Goal: Information Seeking & Learning: Learn about a topic

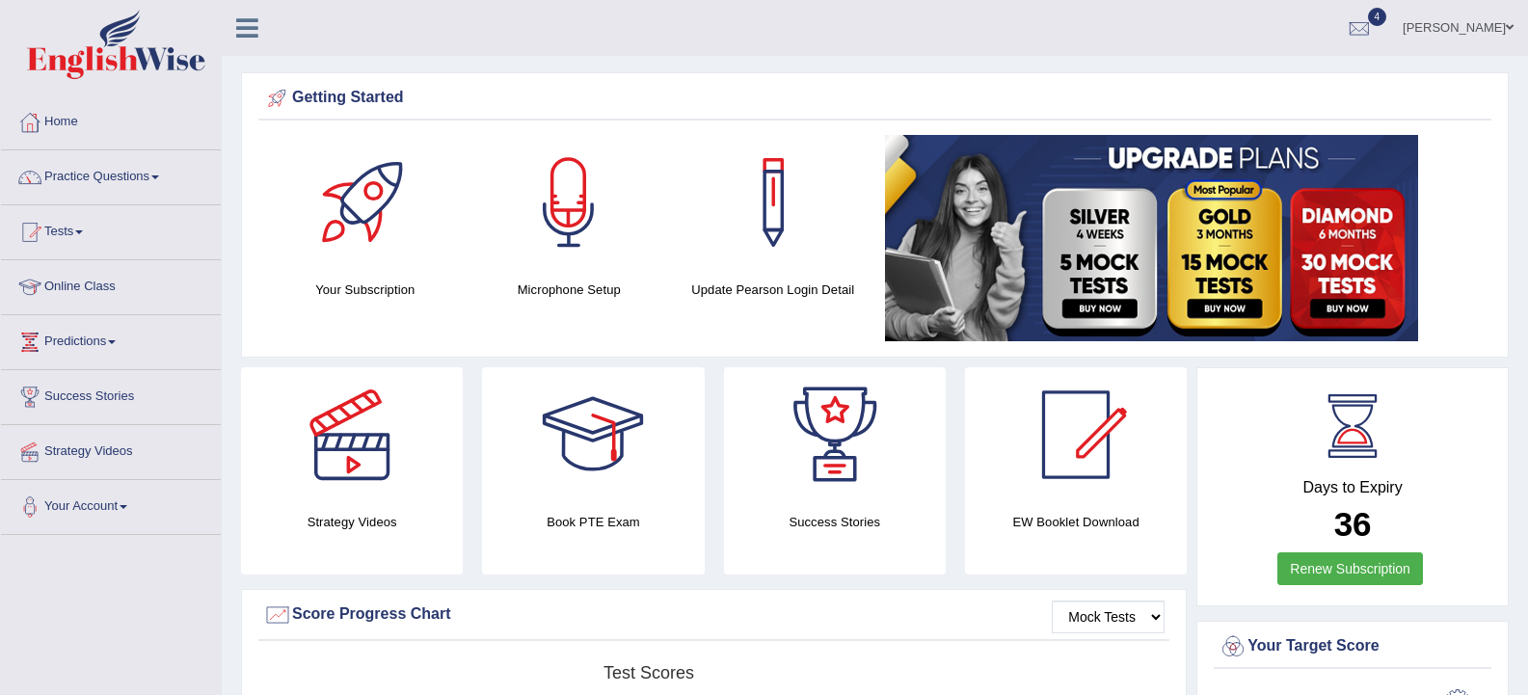
click at [67, 227] on link "Tests" at bounding box center [111, 229] width 220 height 48
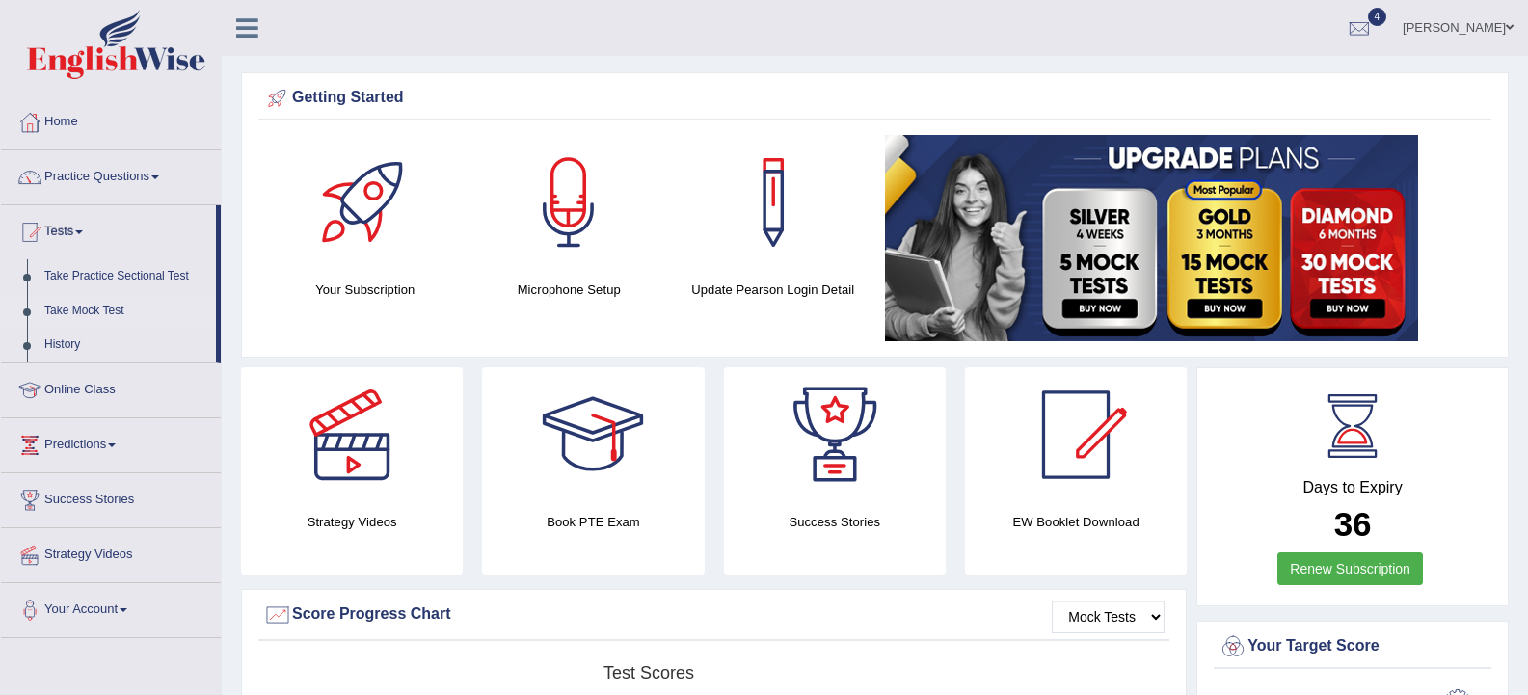
click at [80, 310] on link "Take Mock Test" at bounding box center [126, 311] width 180 height 35
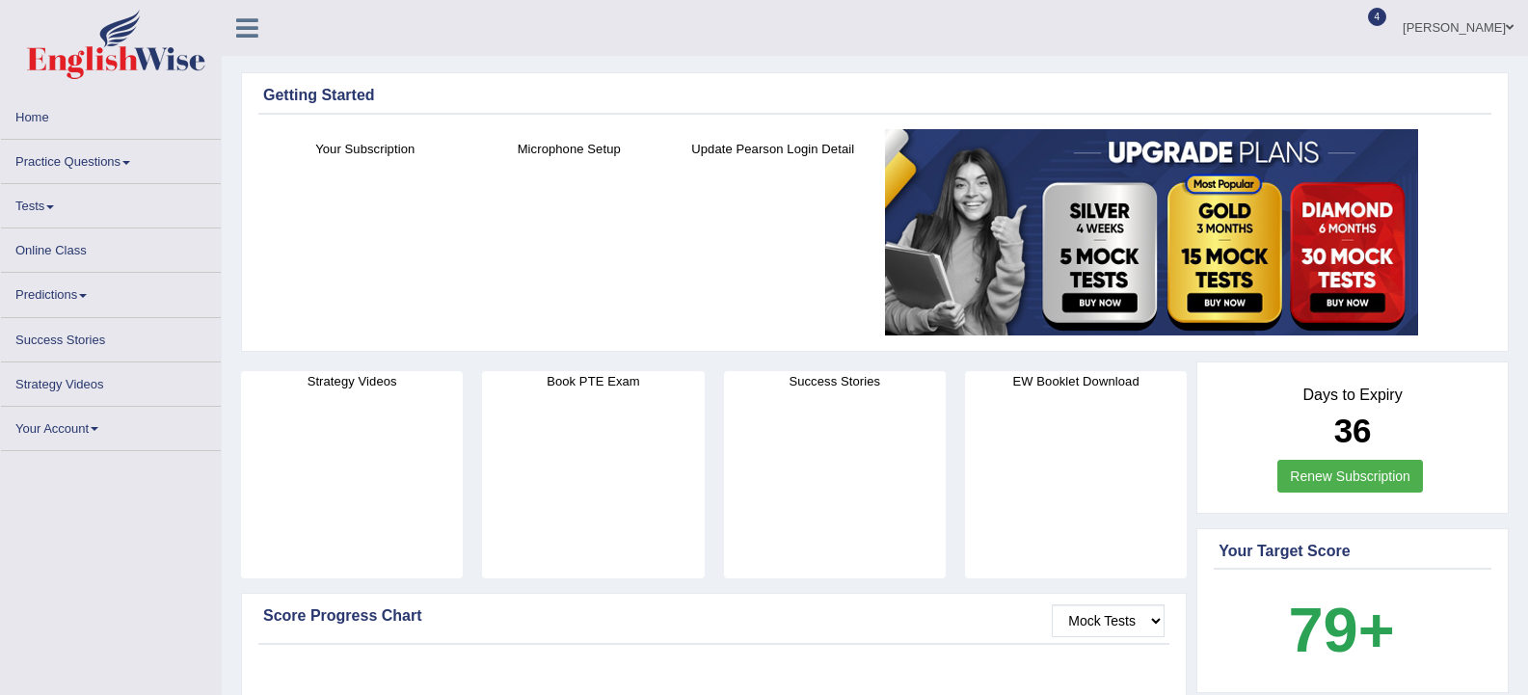
click at [40, 205] on link "Tests" at bounding box center [111, 203] width 220 height 38
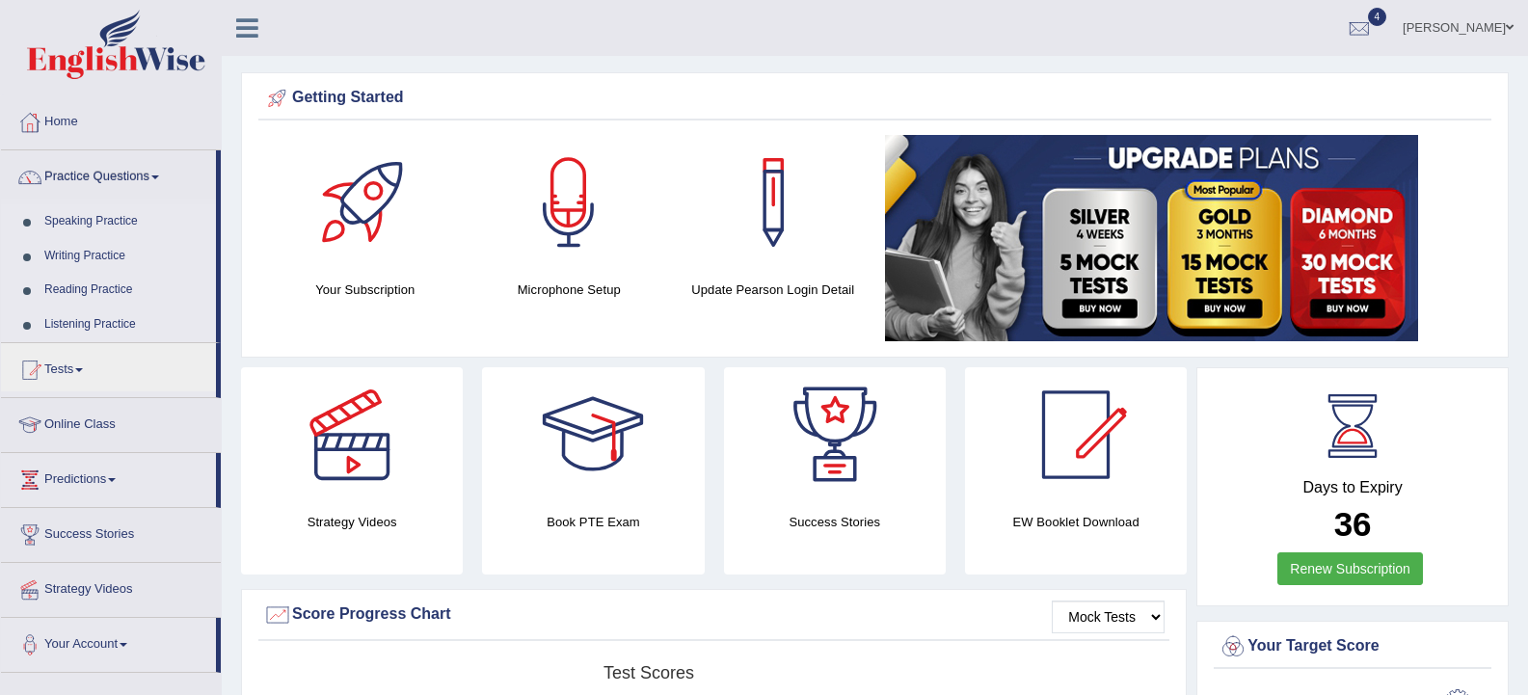
click at [69, 222] on link "Speaking Practice" at bounding box center [126, 221] width 180 height 35
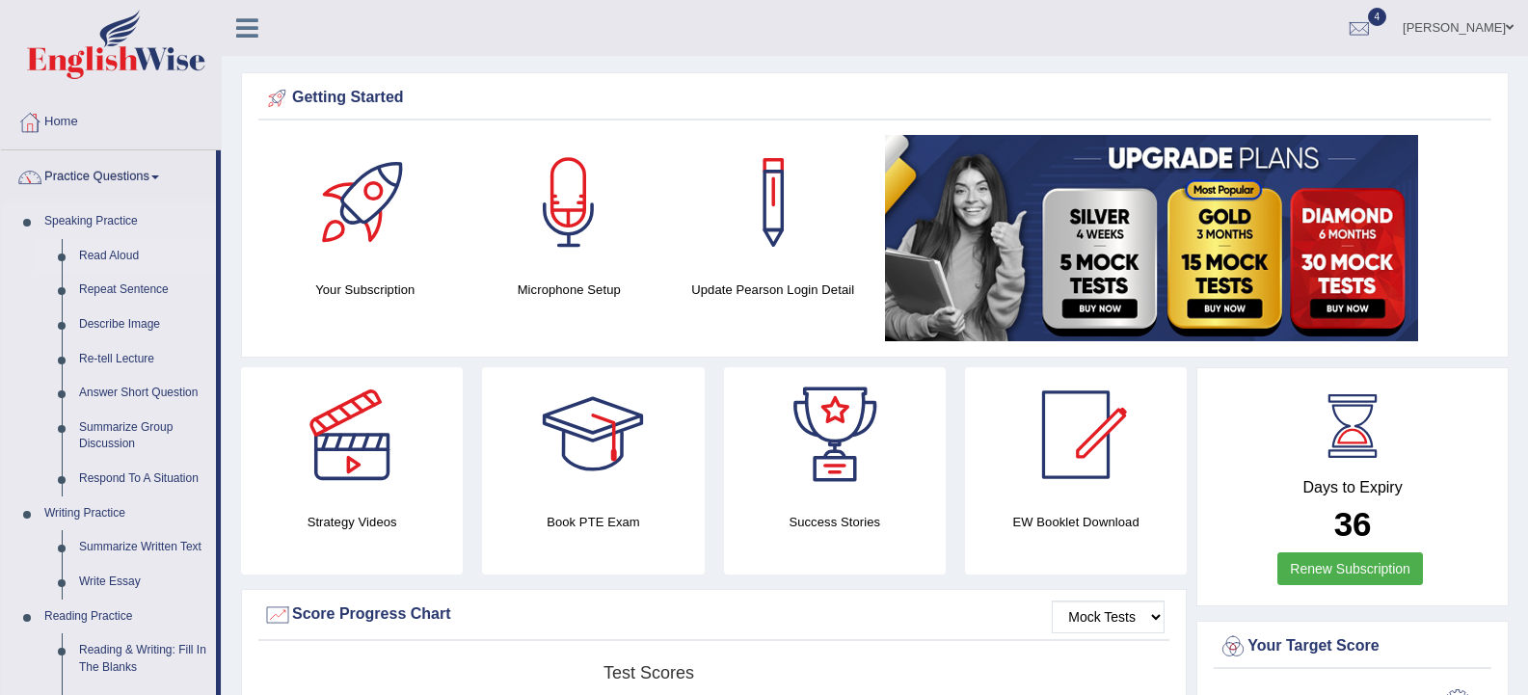
click at [100, 257] on link "Read Aloud" at bounding box center [143, 256] width 146 height 35
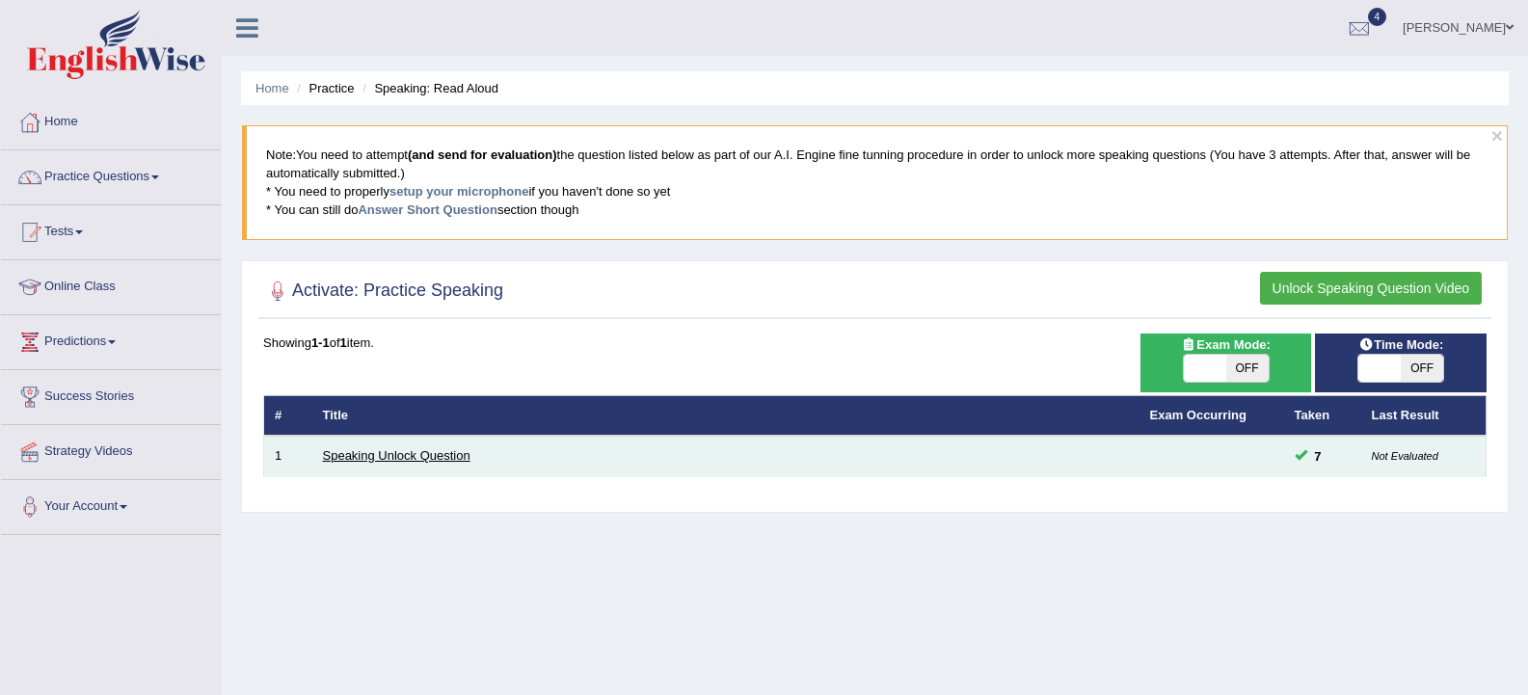
click at [423, 449] on link "Speaking Unlock Question" at bounding box center [396, 455] width 147 height 14
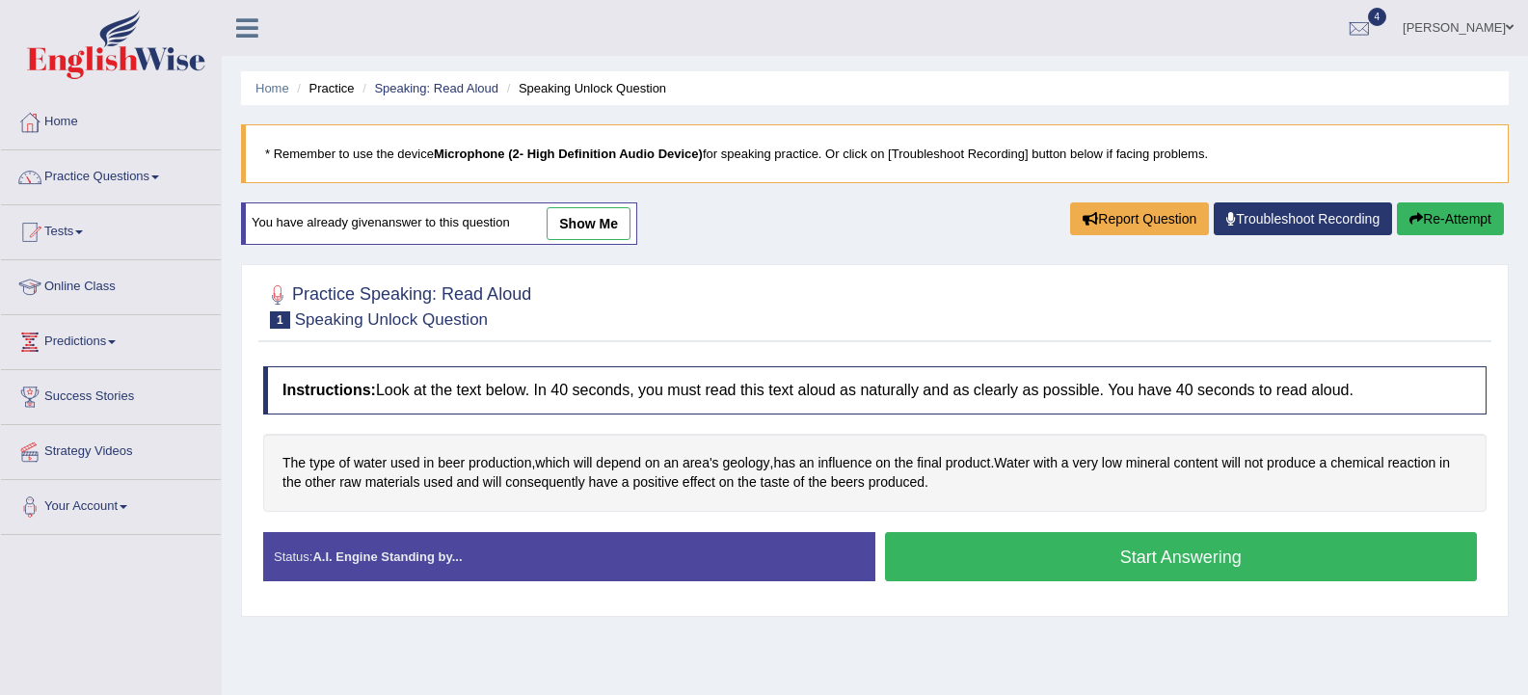
click at [1130, 569] on button "Start Answering" at bounding box center [1181, 556] width 593 height 49
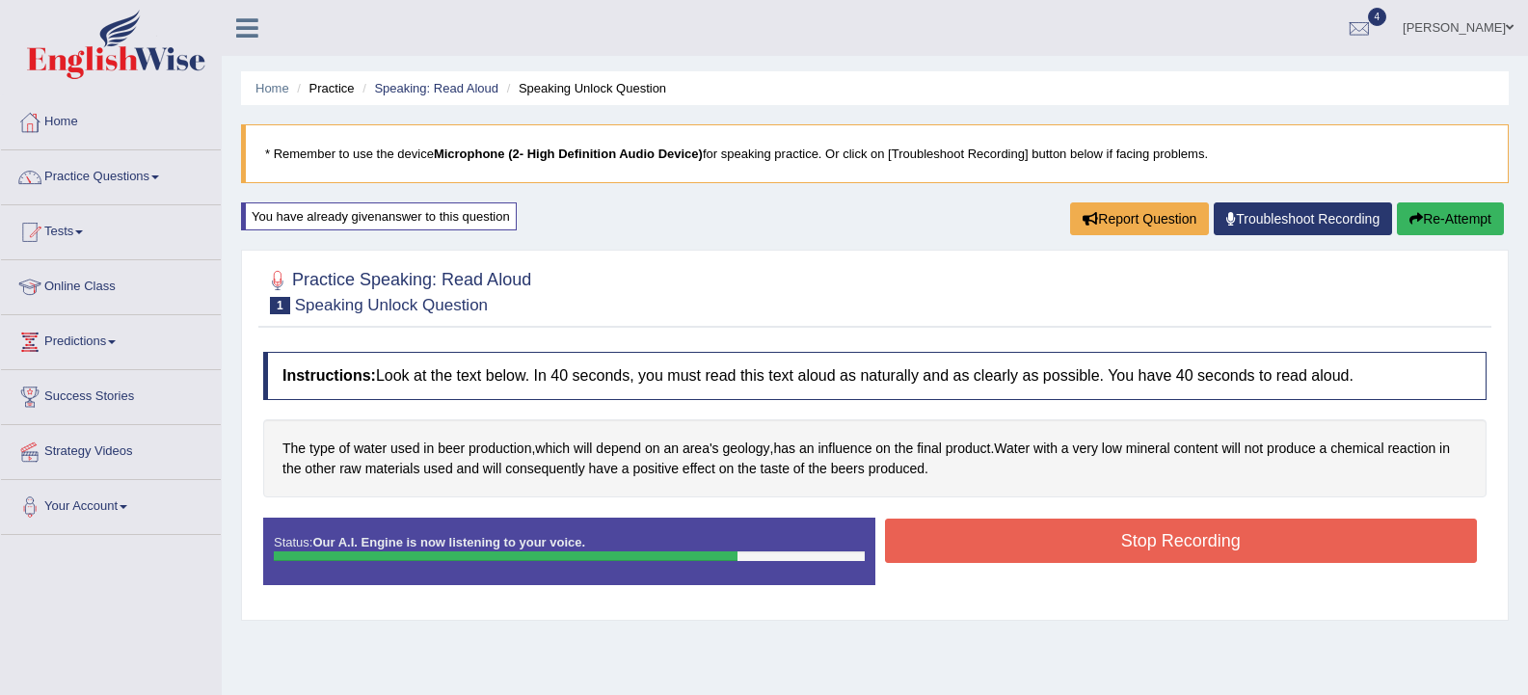
click at [1052, 556] on button "Stop Recording" at bounding box center [1181, 541] width 593 height 44
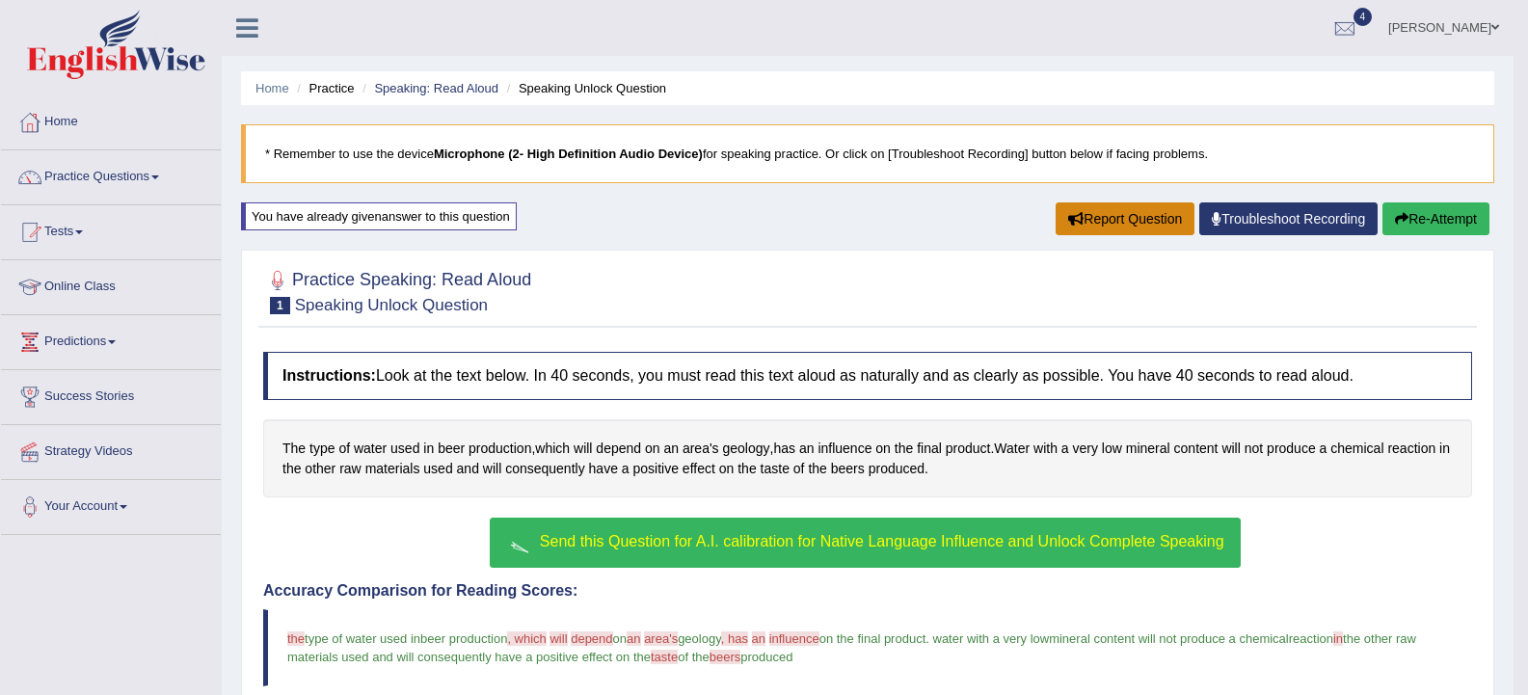
click at [1093, 220] on button "Report Question" at bounding box center [1124, 218] width 139 height 33
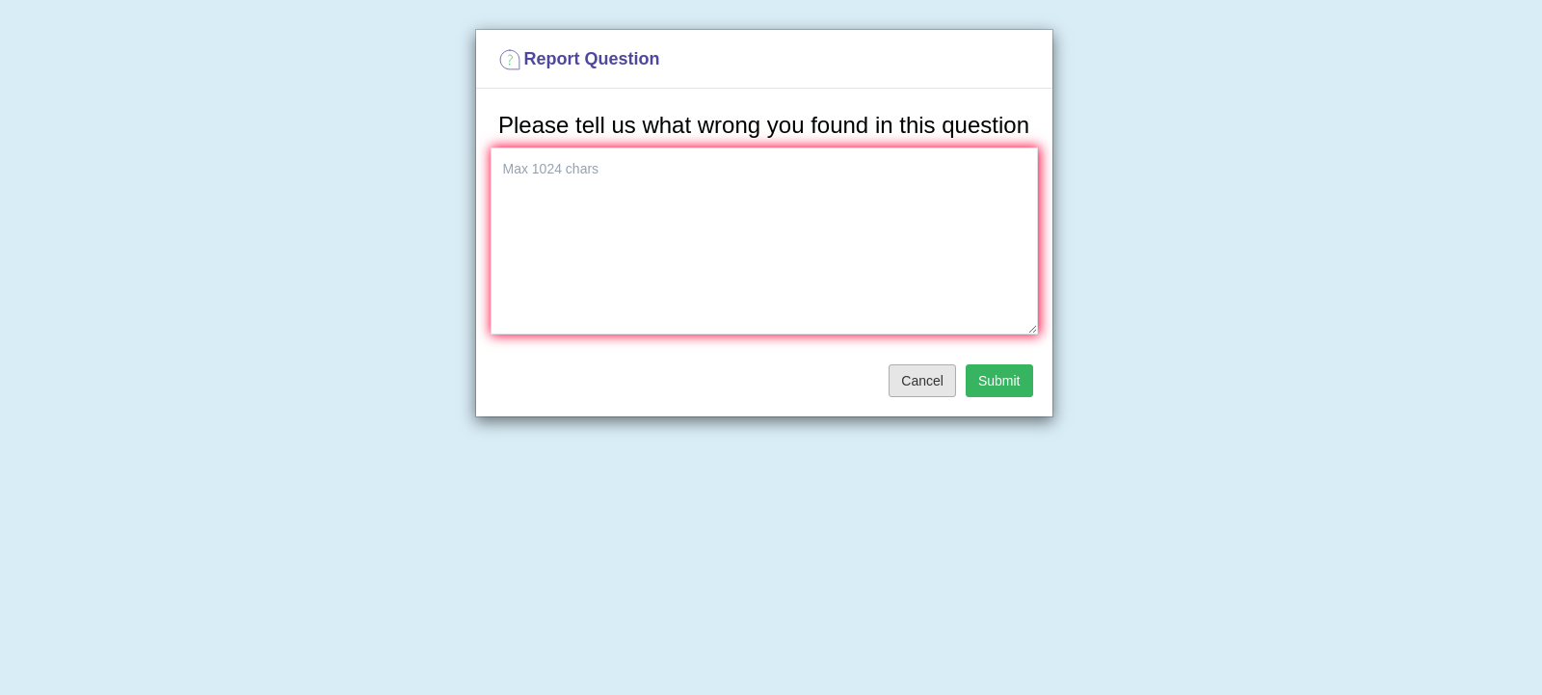
click at [924, 384] on button "Cancel" at bounding box center [922, 380] width 67 height 33
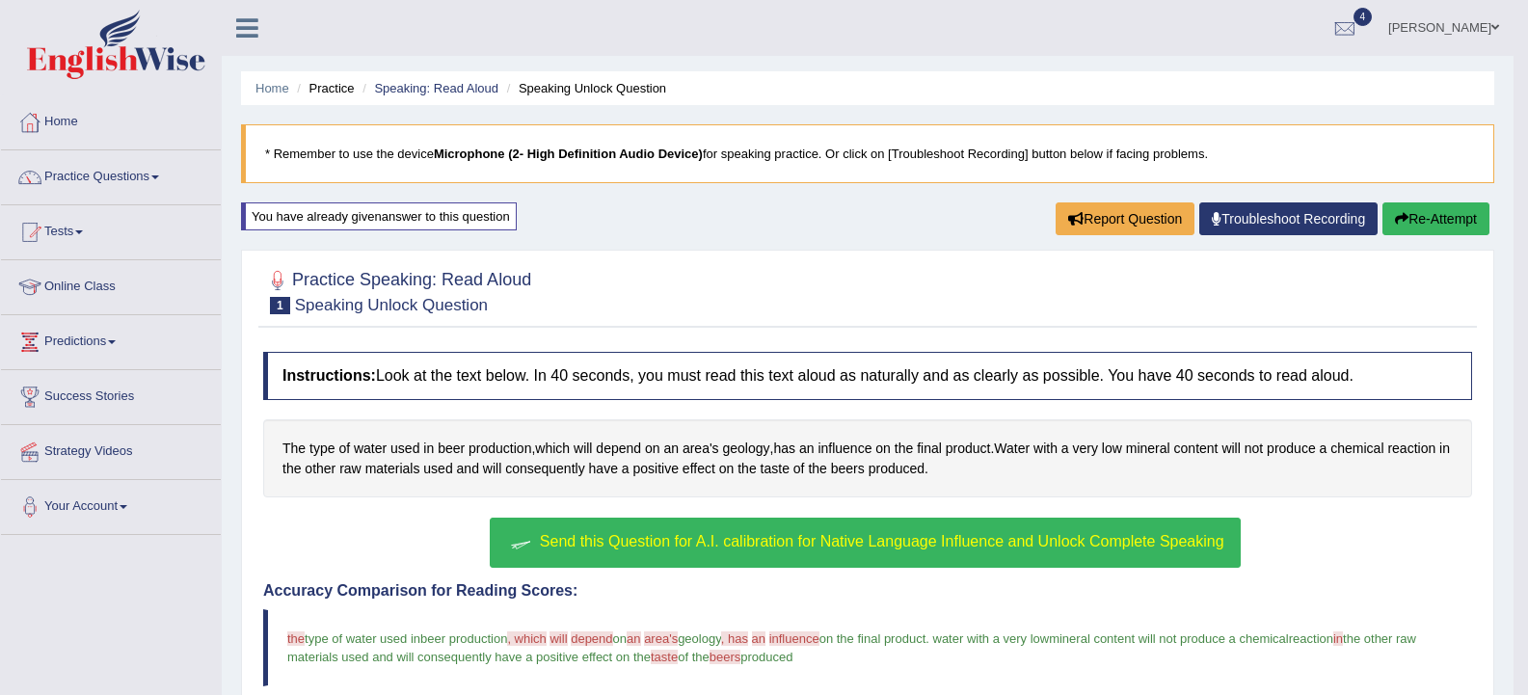
click at [1457, 224] on button "Re-Attempt" at bounding box center [1435, 218] width 107 height 33
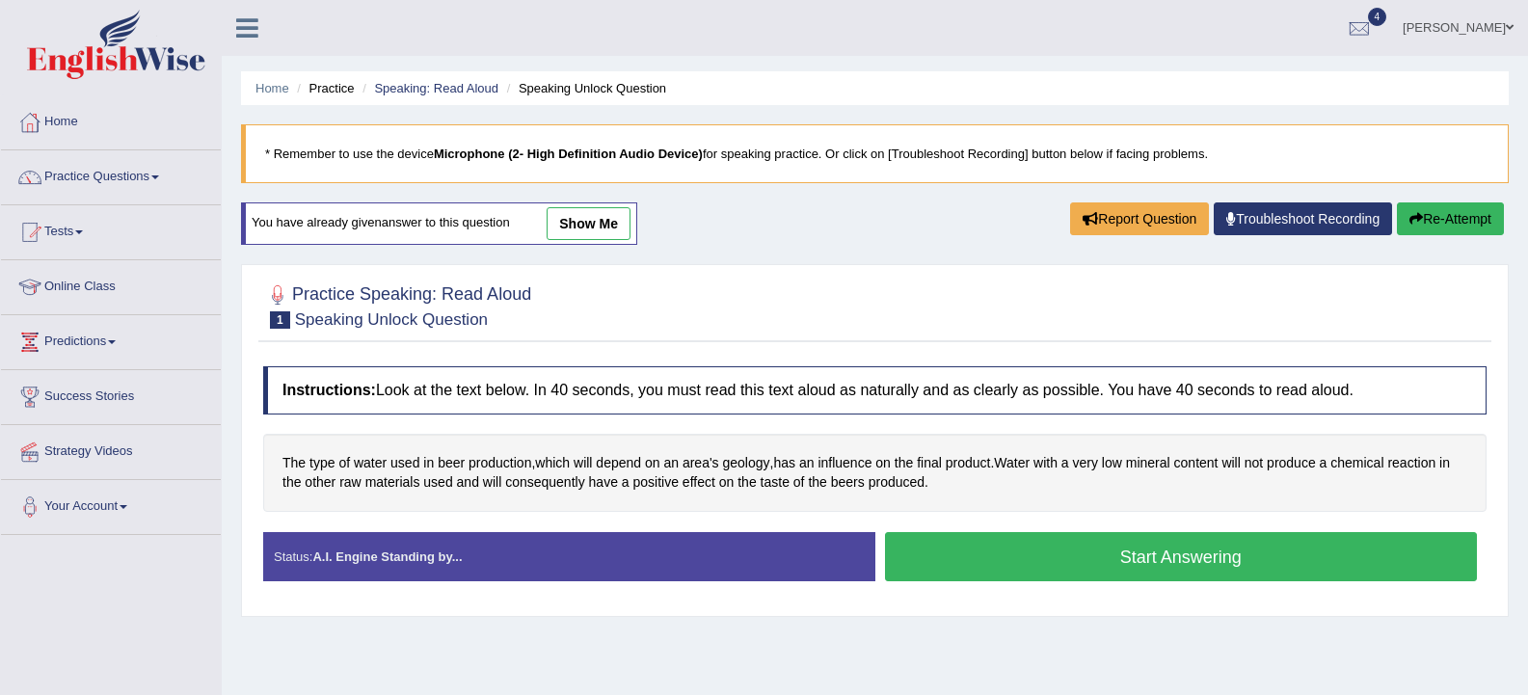
click at [1214, 551] on button "Start Answering" at bounding box center [1181, 556] width 593 height 49
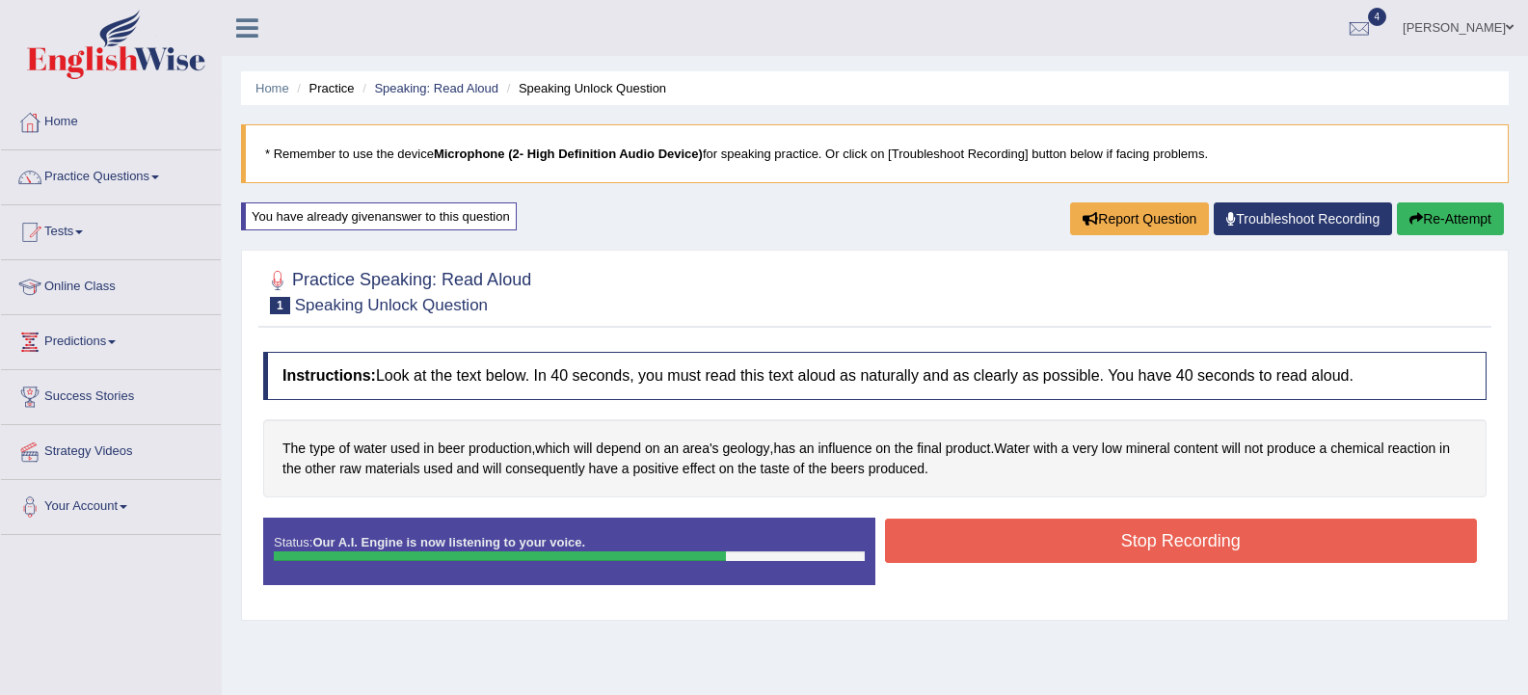
click at [1187, 545] on button "Stop Recording" at bounding box center [1181, 541] width 593 height 44
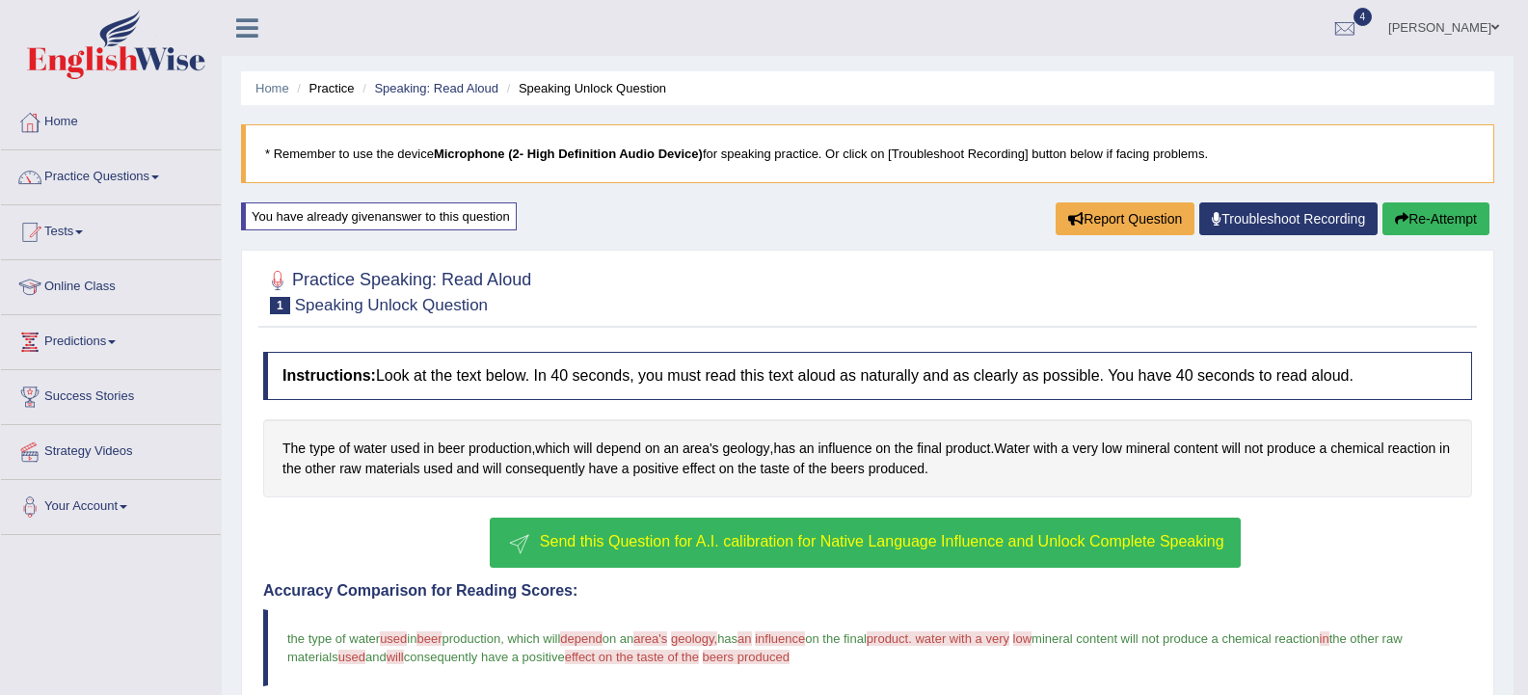
click at [1445, 216] on button "Re-Attempt" at bounding box center [1435, 218] width 107 height 33
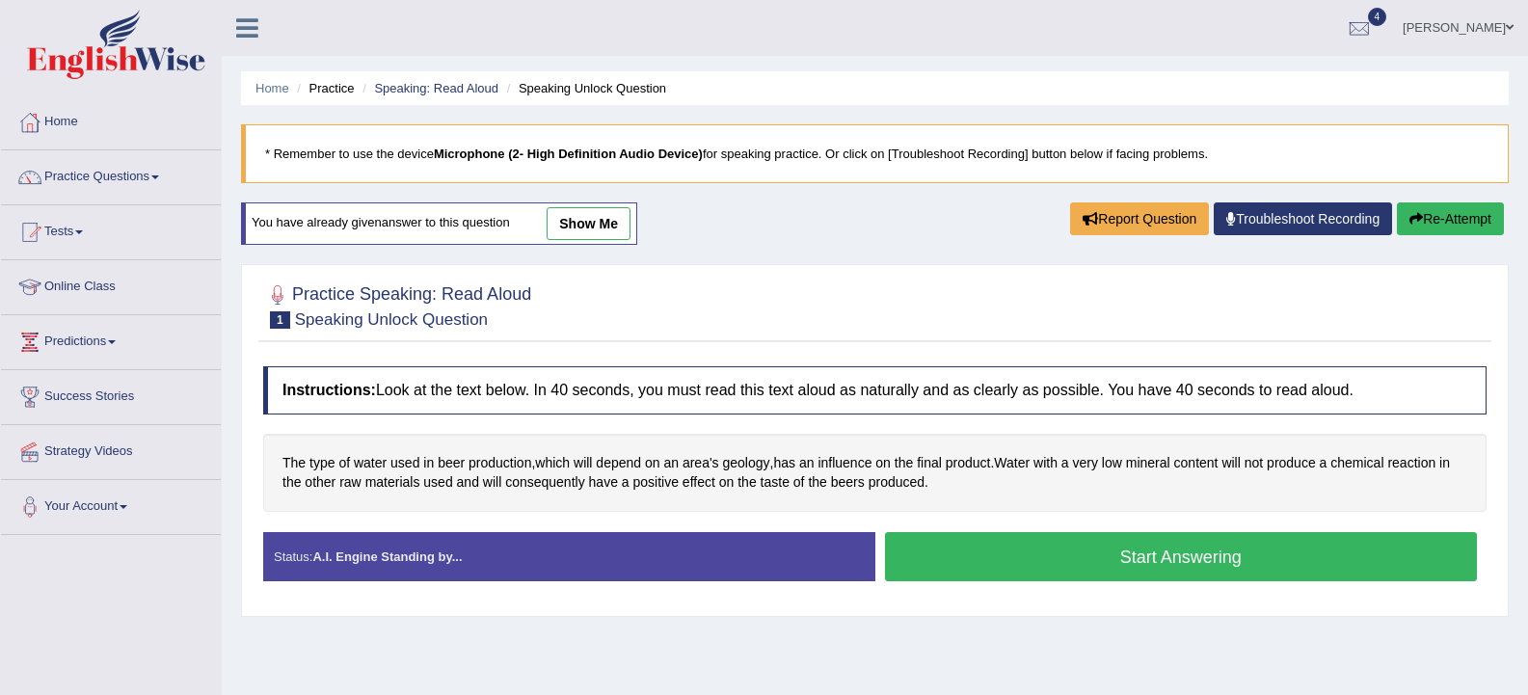
click at [1069, 549] on button "Start Answering" at bounding box center [1181, 556] width 593 height 49
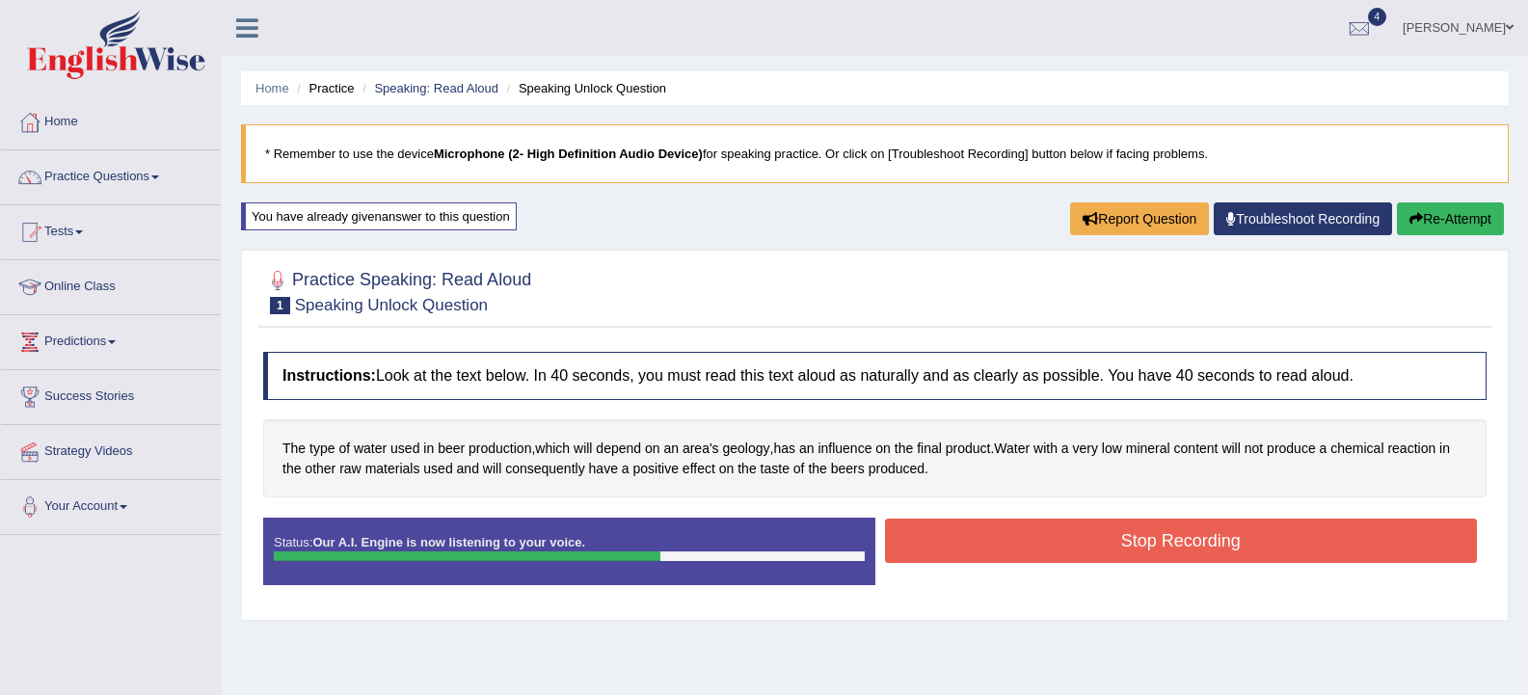
click at [1069, 549] on button "Stop Recording" at bounding box center [1181, 541] width 593 height 44
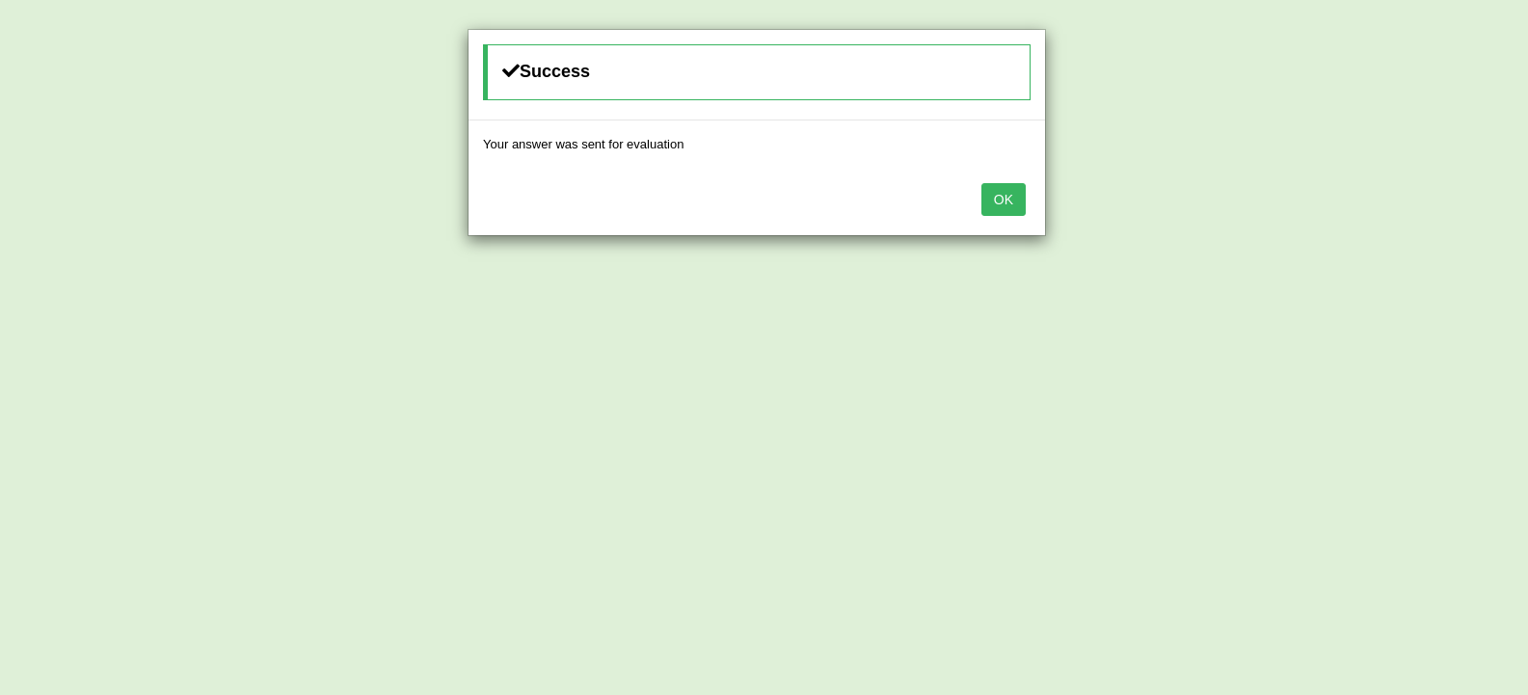
click at [1004, 202] on button "OK" at bounding box center [1003, 199] width 44 height 33
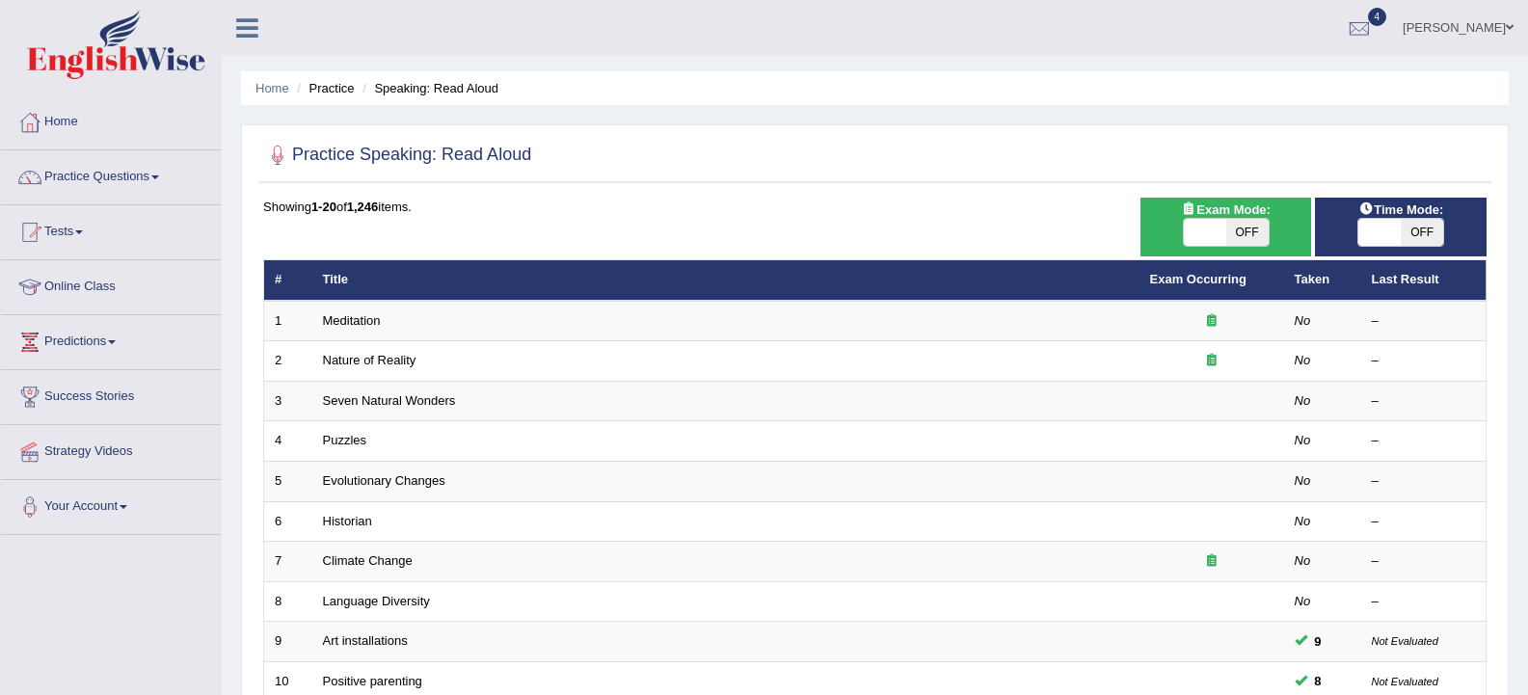
click at [78, 231] on link "Tests" at bounding box center [111, 229] width 220 height 48
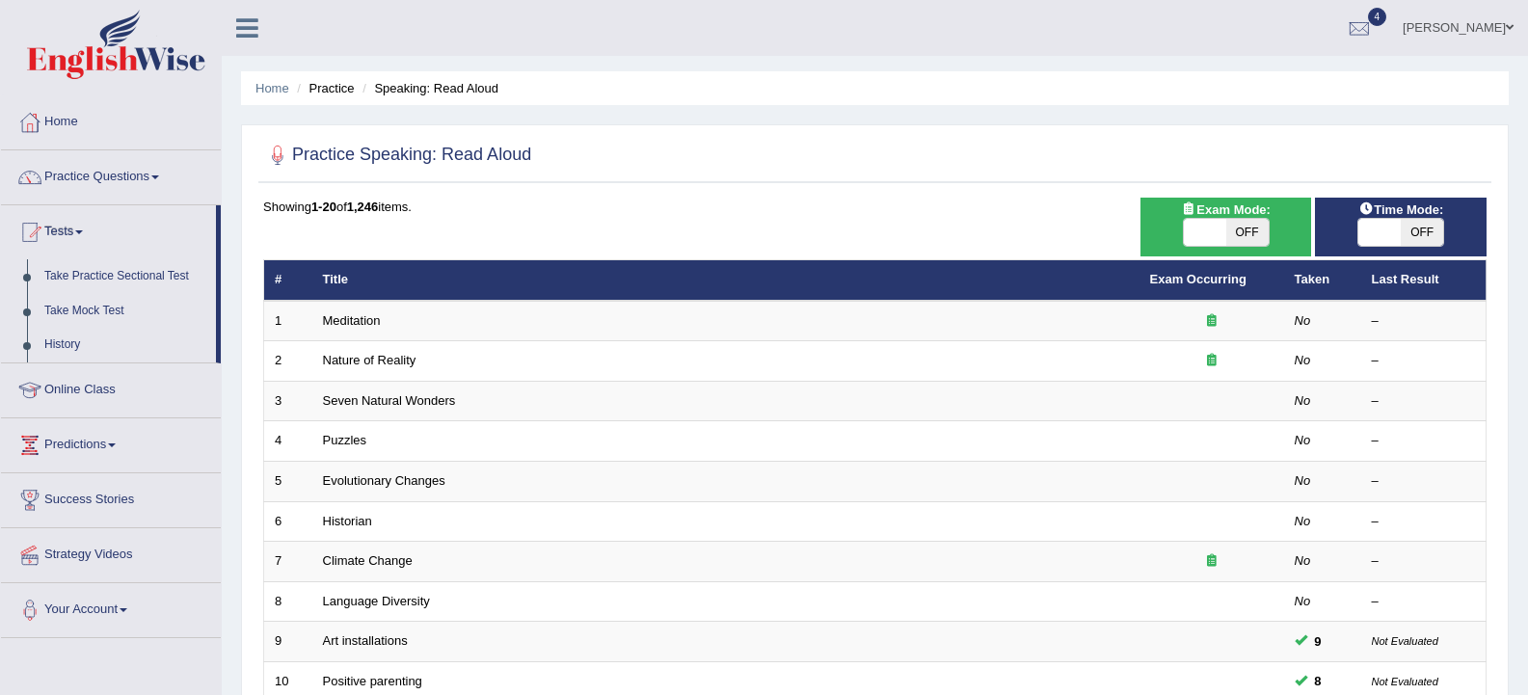
click at [77, 231] on link "Tests" at bounding box center [108, 229] width 215 height 48
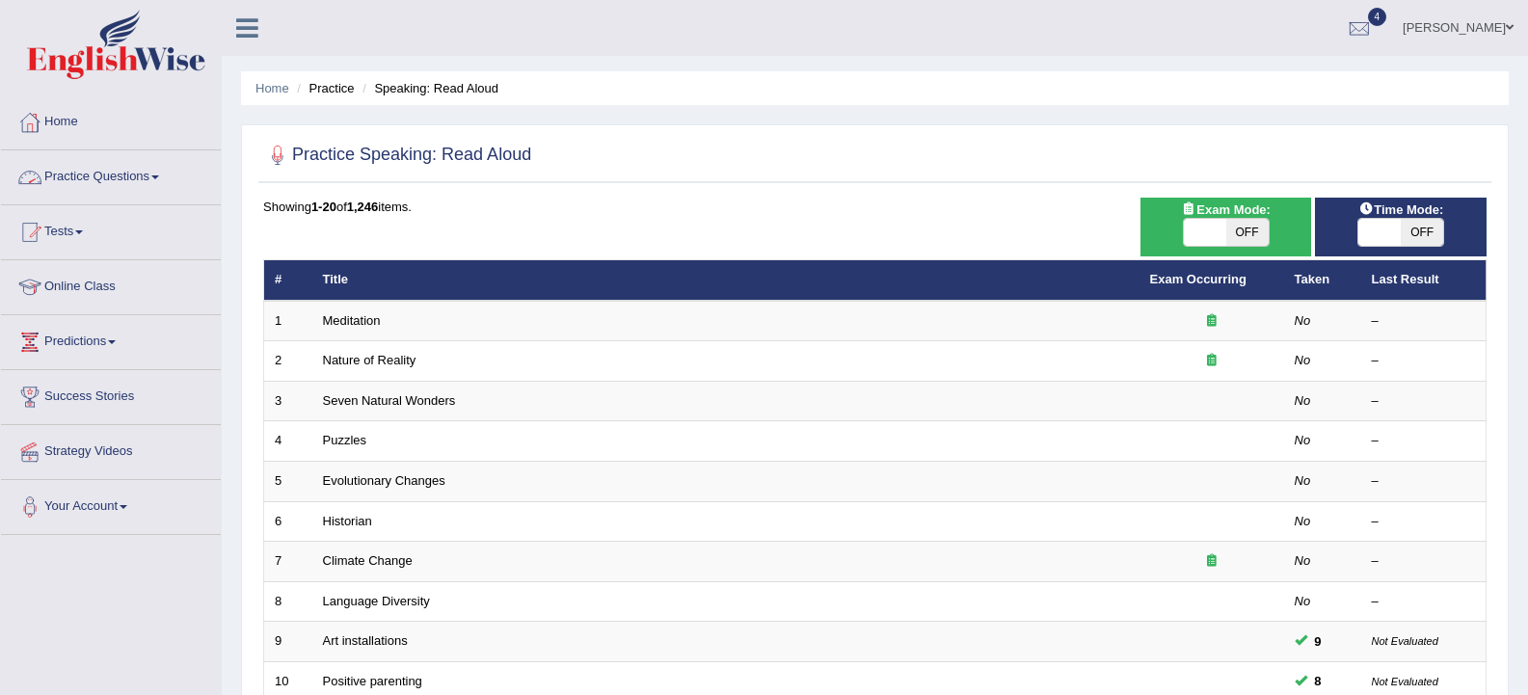
click at [113, 177] on link "Practice Questions" at bounding box center [111, 174] width 220 height 48
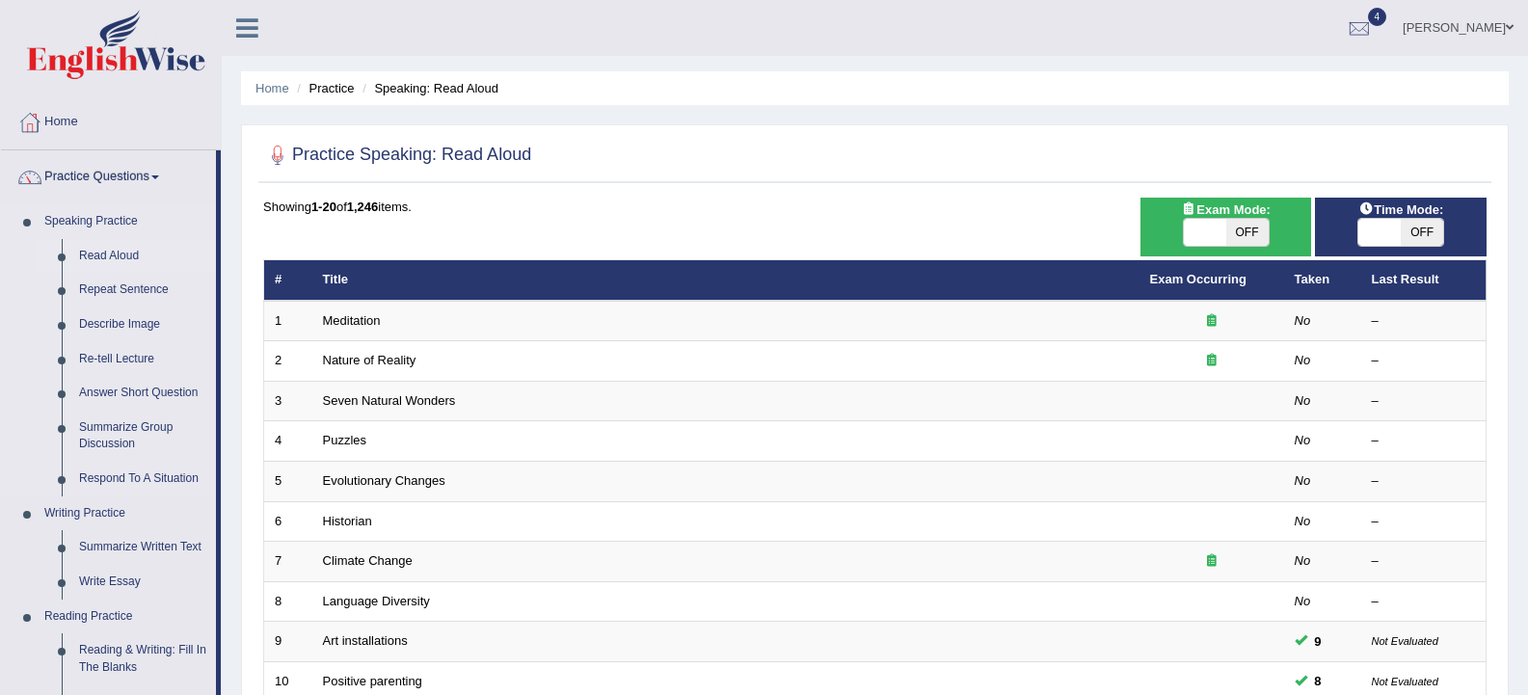
click at [105, 260] on link "Read Aloud" at bounding box center [143, 256] width 146 height 35
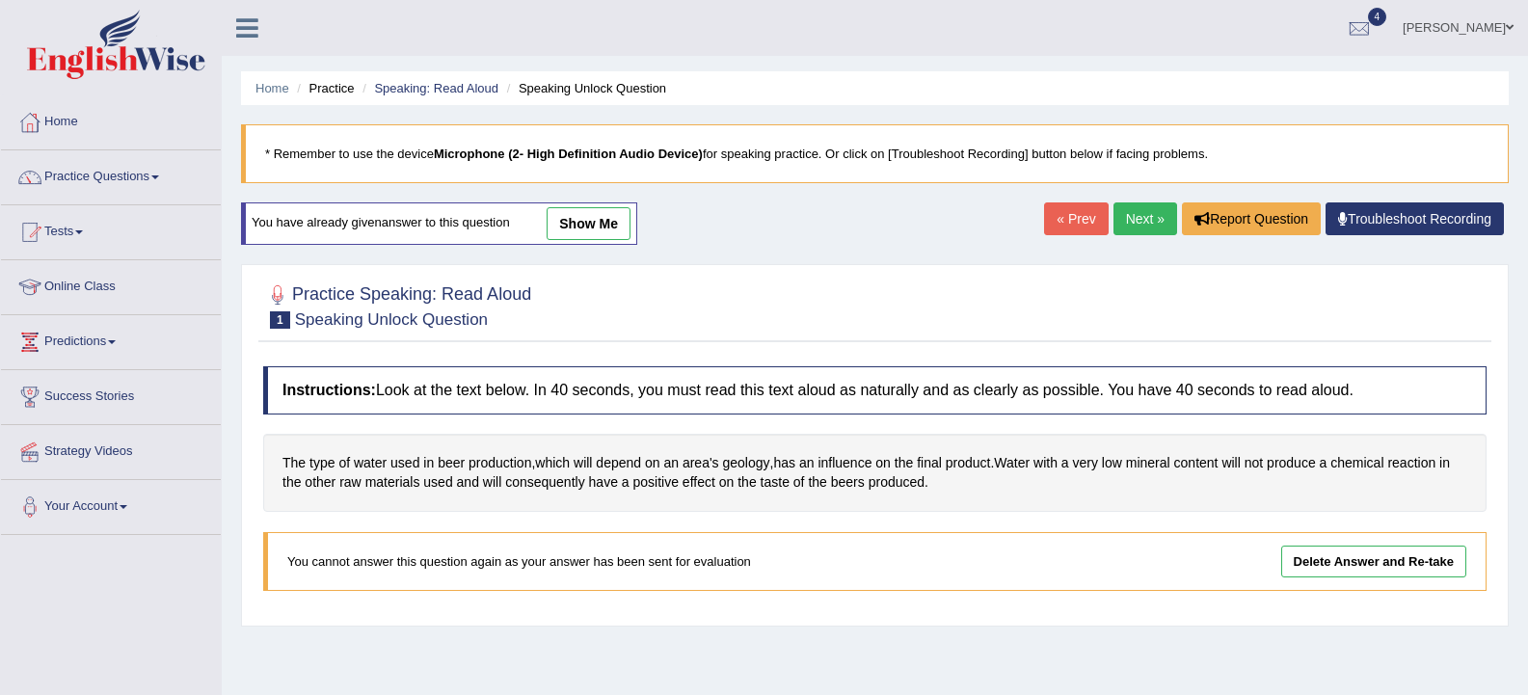
click at [1386, 564] on link "Delete Answer and Re-take" at bounding box center [1373, 562] width 185 height 32
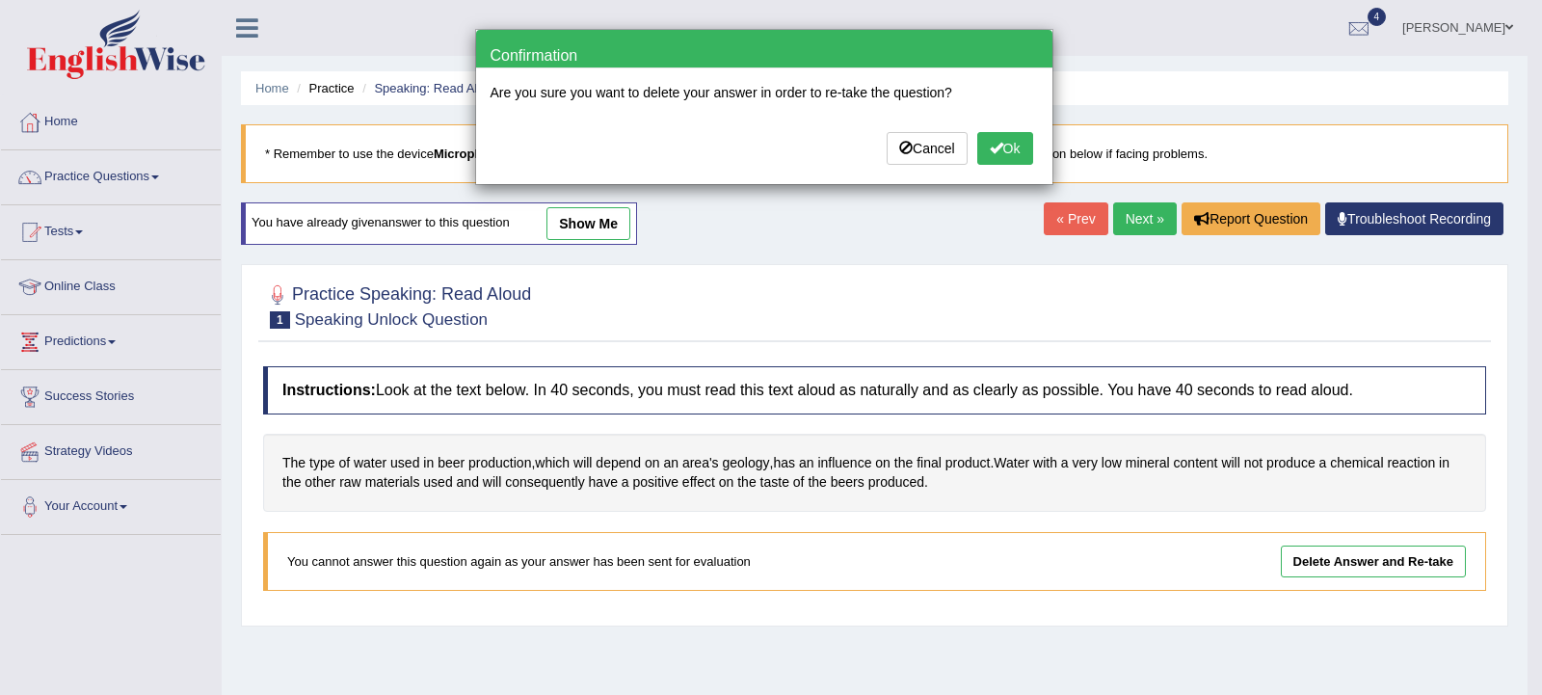
click at [1014, 147] on button "Ok" at bounding box center [1005, 148] width 56 height 33
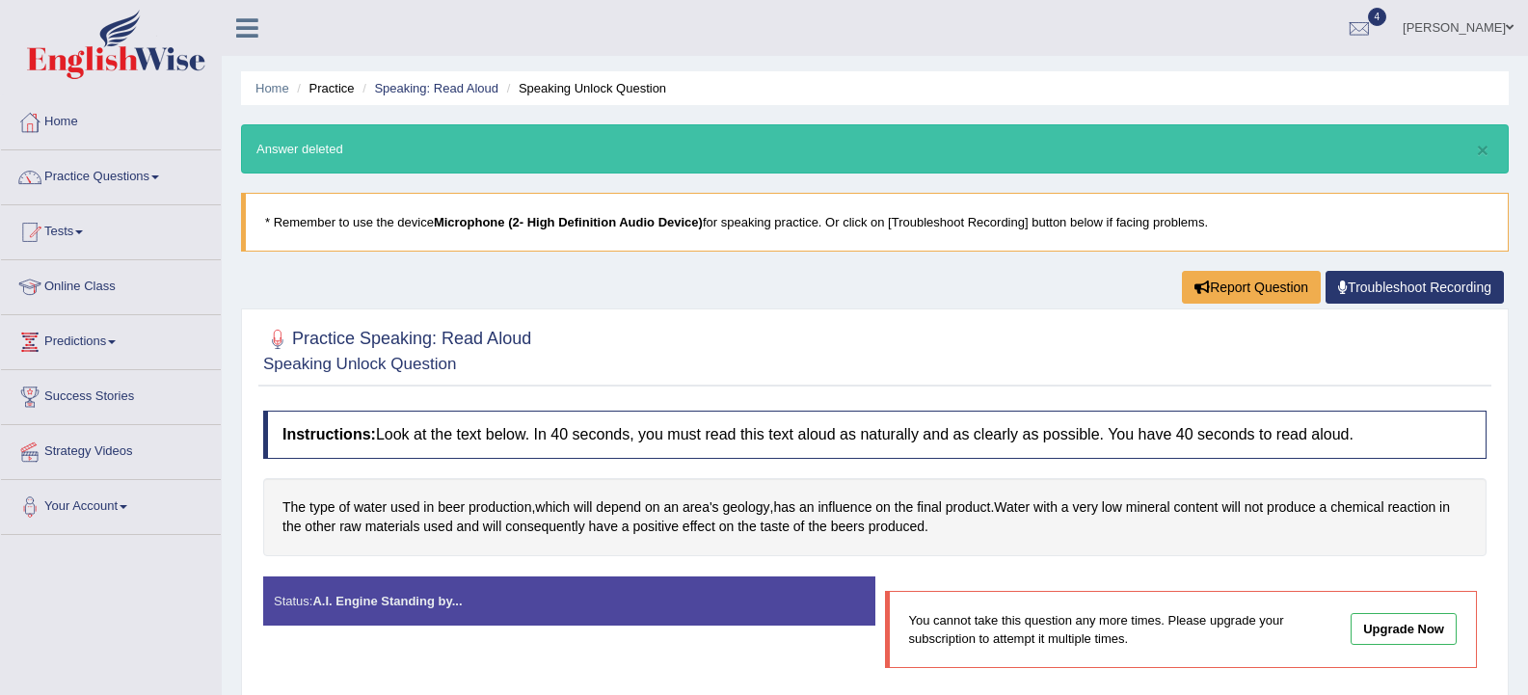
click at [1437, 630] on link "Upgrade Now" at bounding box center [1403, 629] width 106 height 32
click at [1506, 28] on span at bounding box center [1510, 27] width 8 height 13
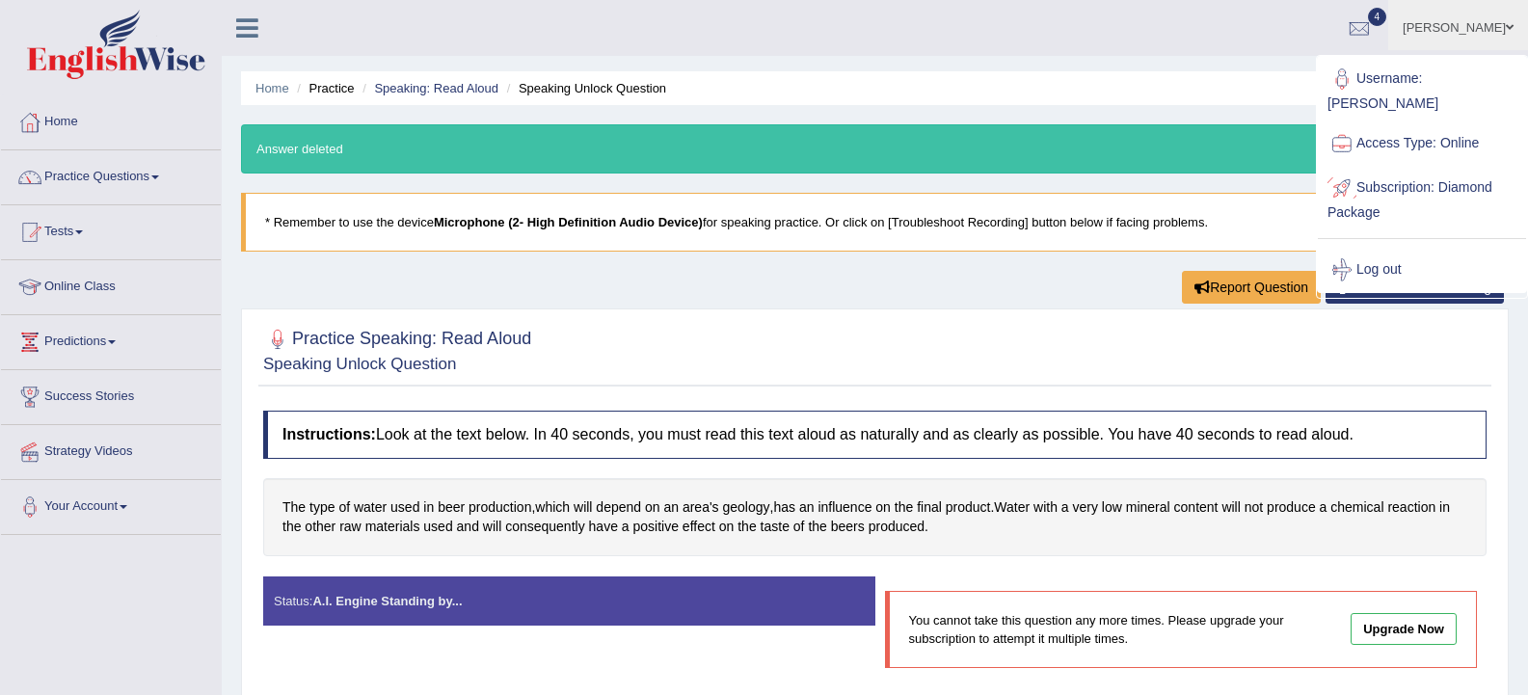
click at [1420, 182] on link "Subscription: Diamond Package" at bounding box center [1422, 198] width 208 height 65
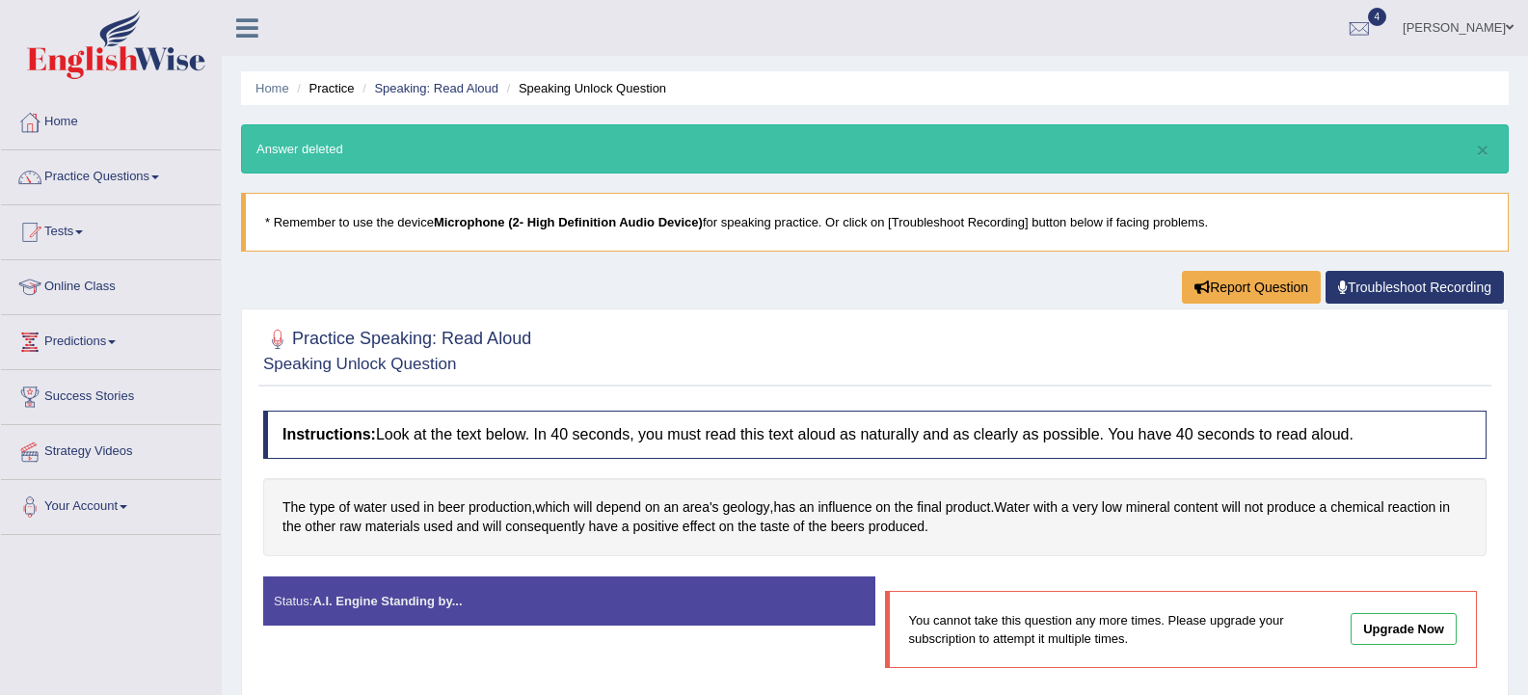
click at [1503, 21] on link "[PERSON_NAME]" at bounding box center [1458, 25] width 140 height 50
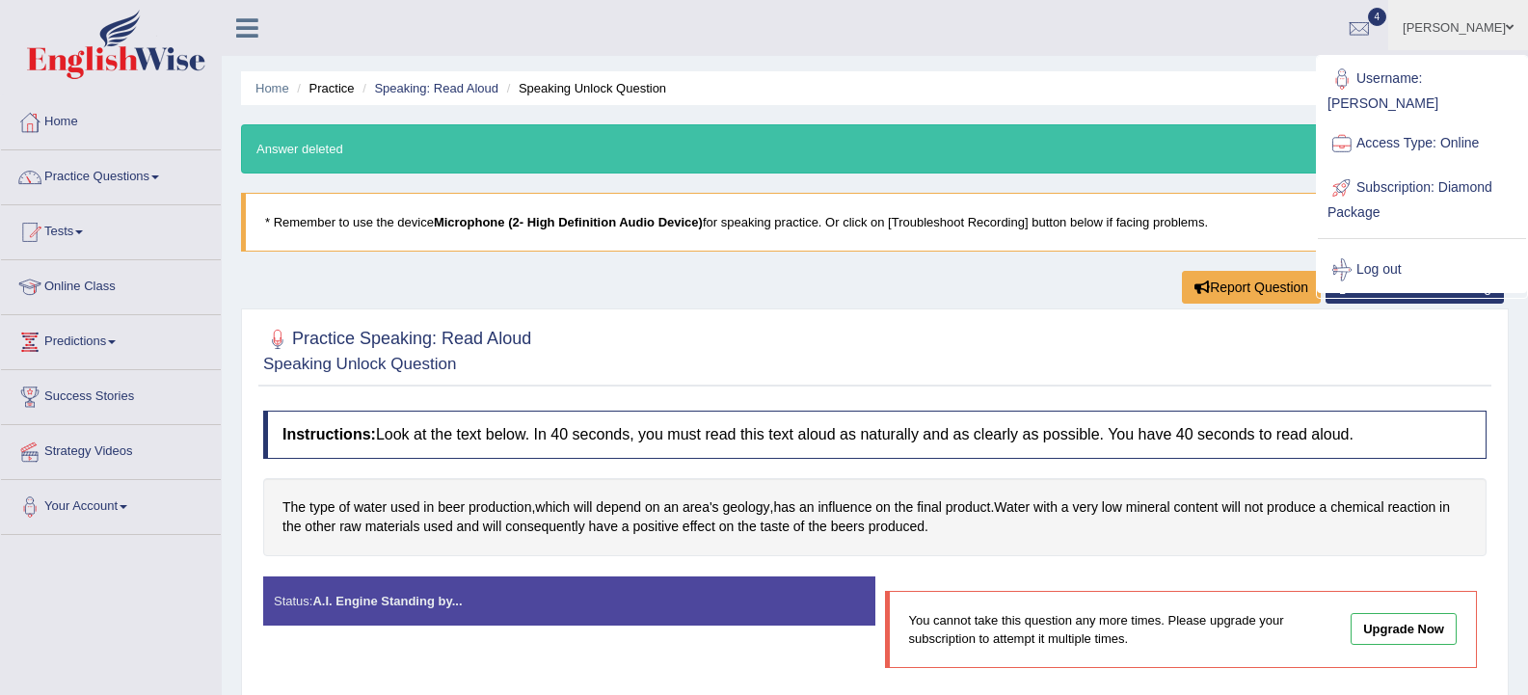
click at [1371, 188] on link "Subscription: Diamond Package" at bounding box center [1422, 198] width 208 height 65
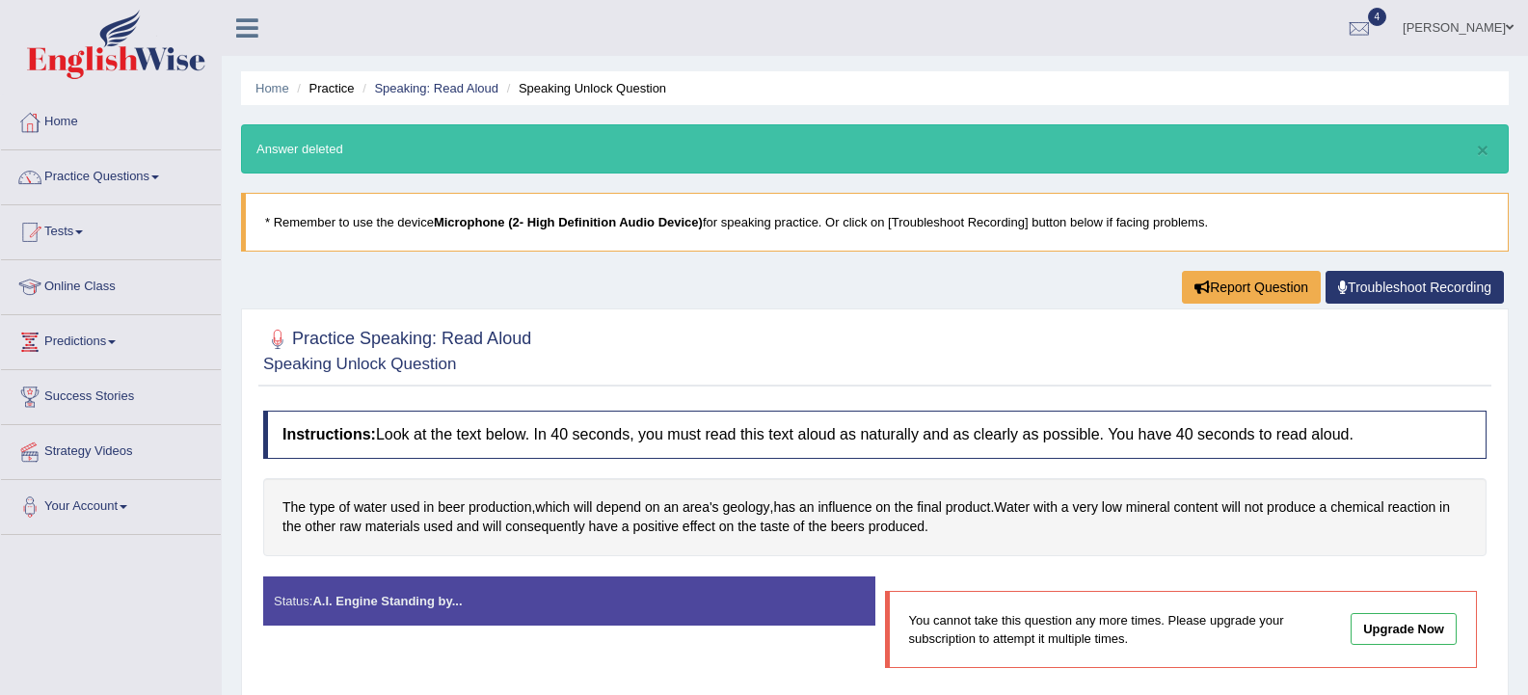
click at [59, 130] on link "Home" at bounding box center [111, 119] width 220 height 48
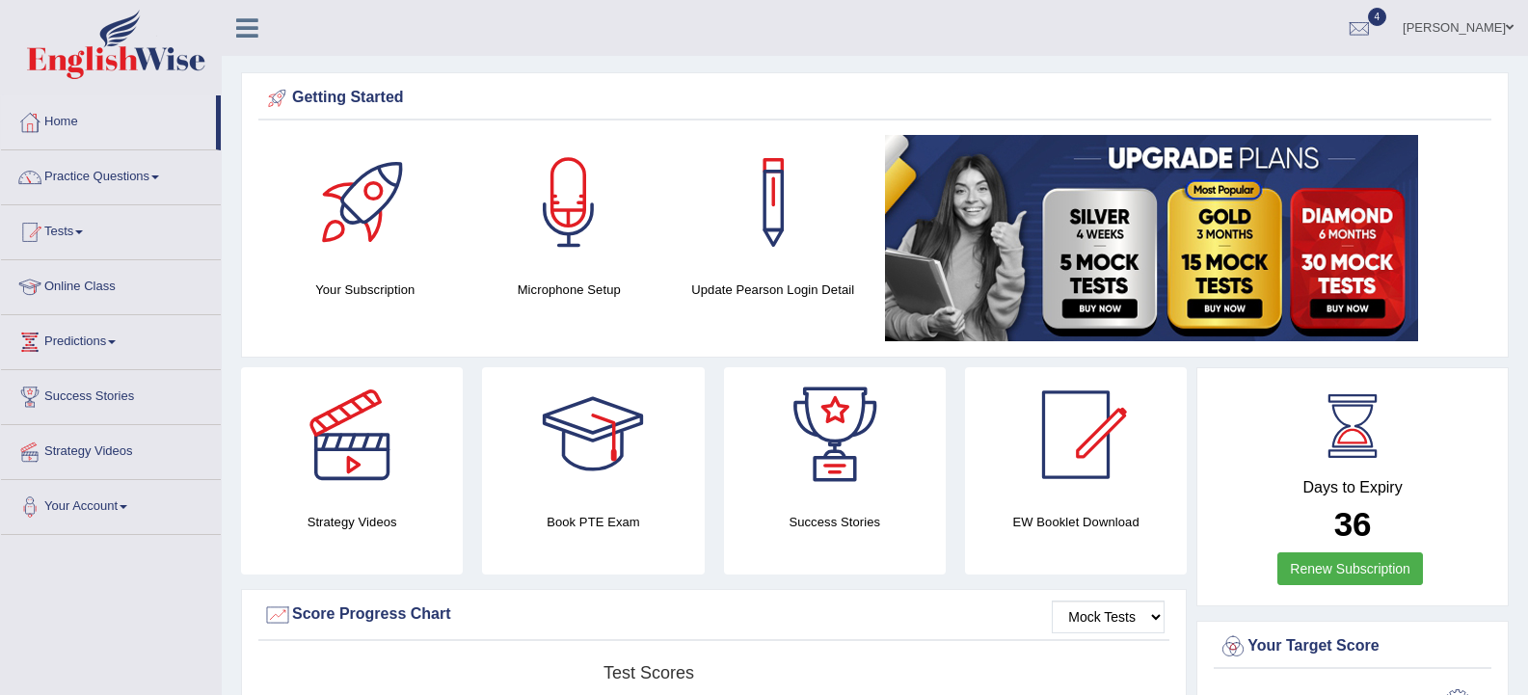
click at [356, 228] on div at bounding box center [365, 202] width 135 height 135
click at [137, 173] on link "Practice Questions" at bounding box center [111, 174] width 220 height 48
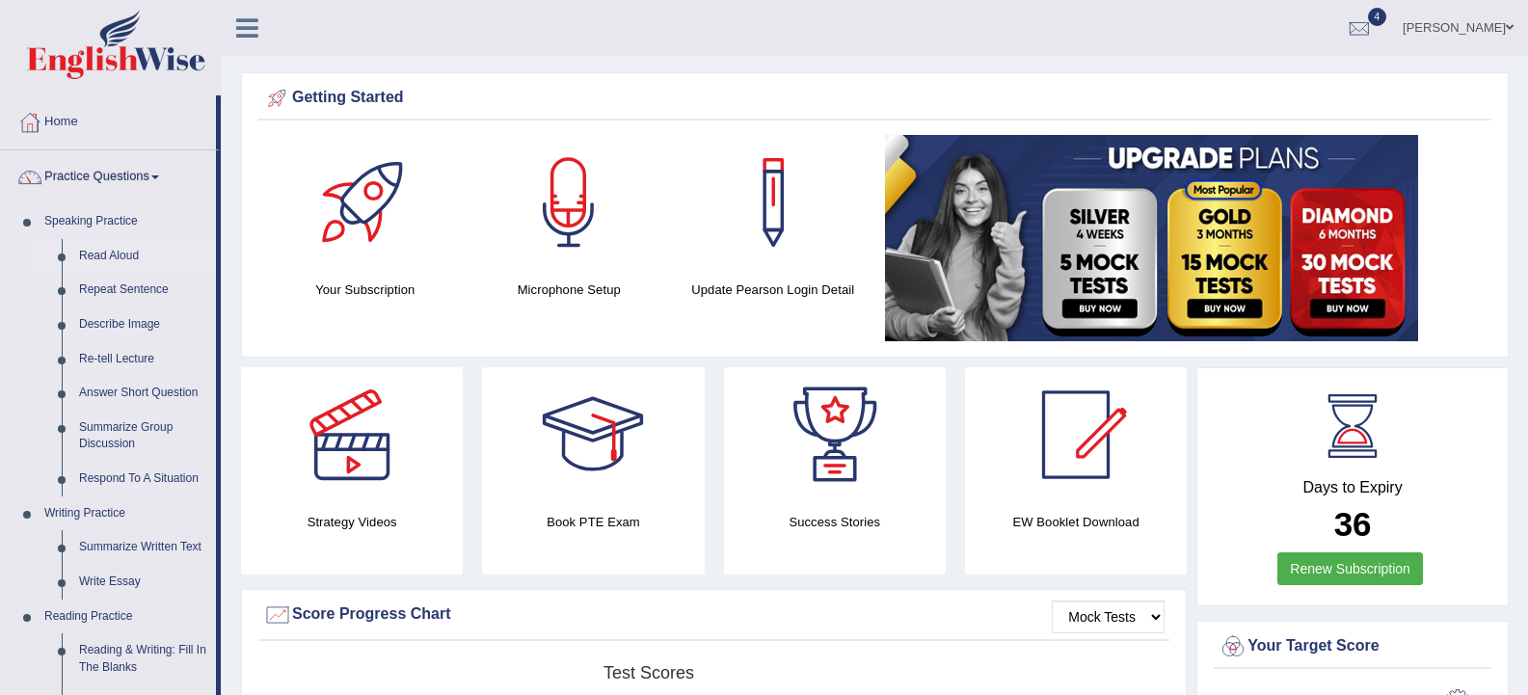
click at [102, 251] on link "Read Aloud" at bounding box center [143, 256] width 146 height 35
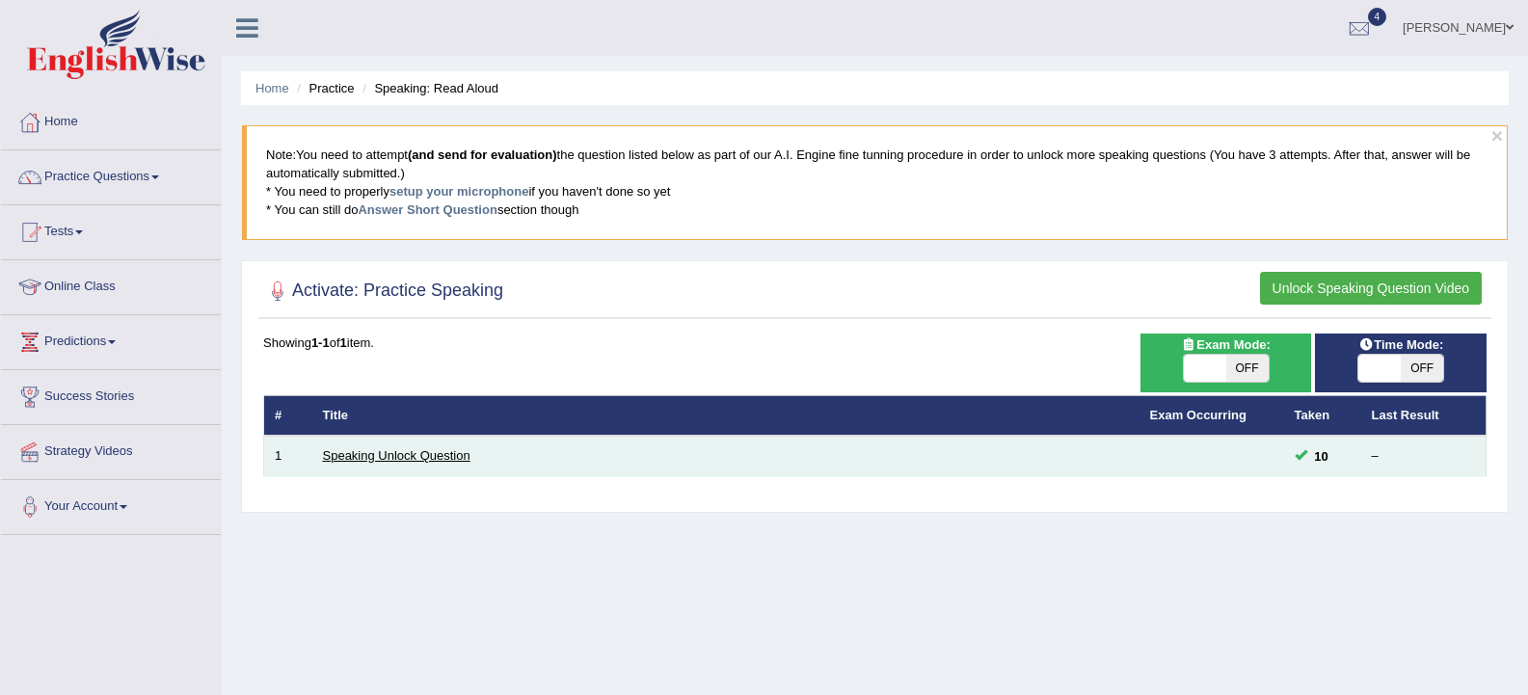
click at [449, 449] on link "Speaking Unlock Question" at bounding box center [396, 455] width 147 height 14
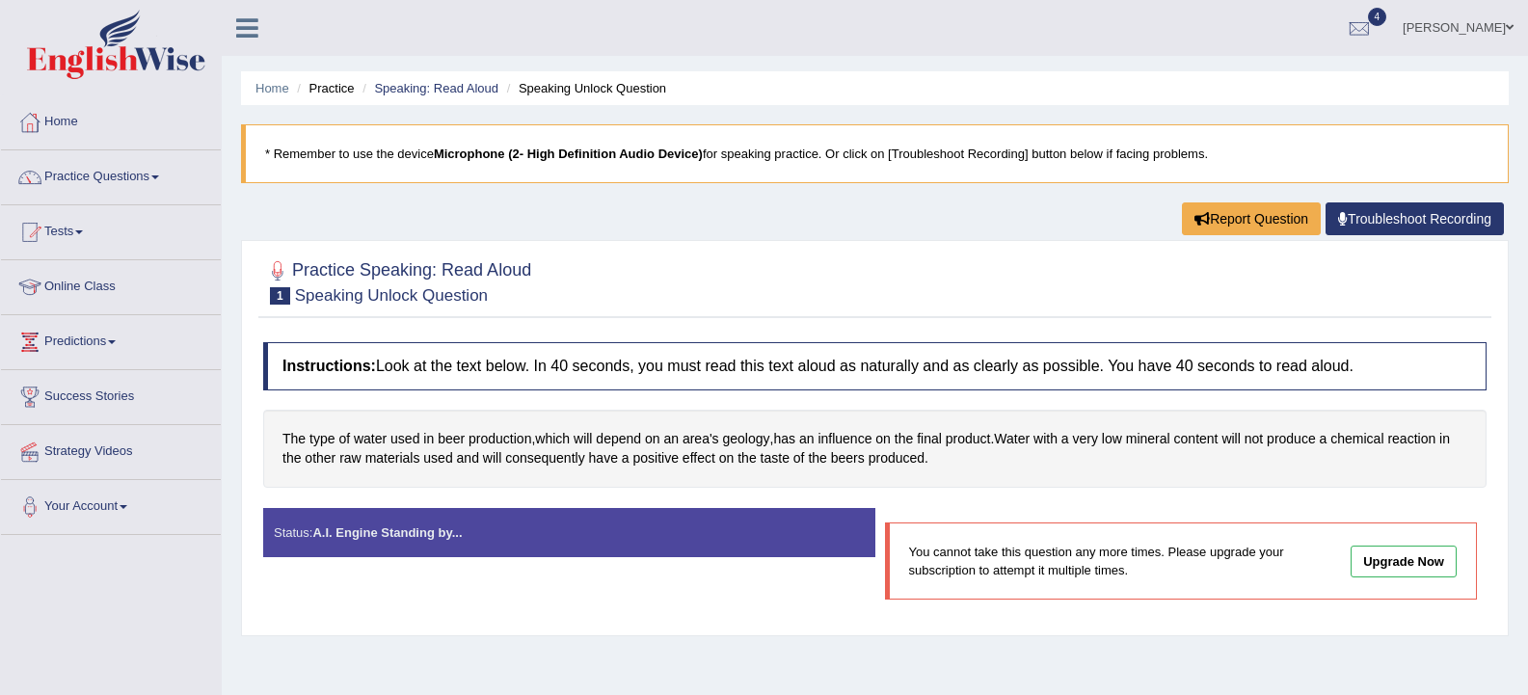
click at [408, 536] on strong "A.I. Engine Standing by..." at bounding box center [386, 532] width 149 height 14
click at [1284, 221] on button "Report Question" at bounding box center [1251, 218] width 139 height 33
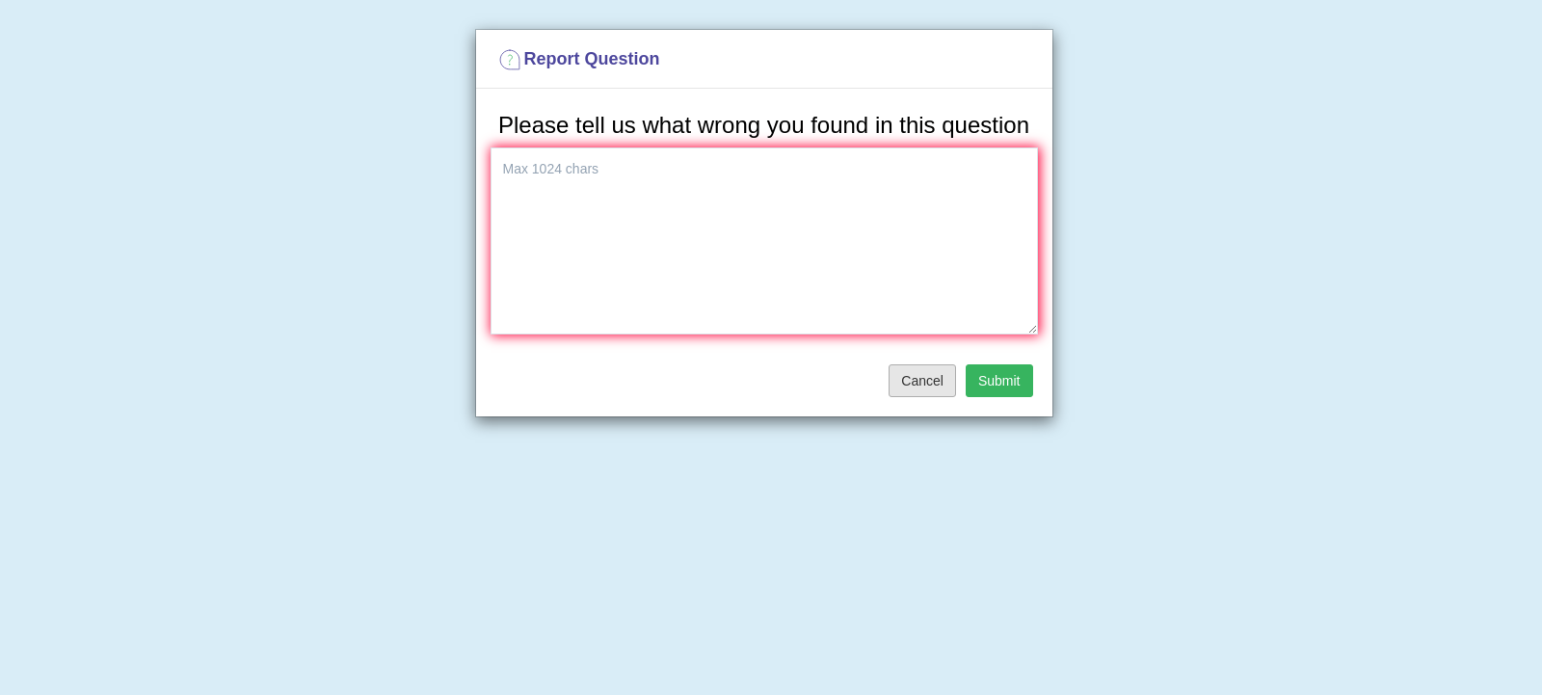
click at [944, 370] on button "Cancel" at bounding box center [922, 380] width 67 height 33
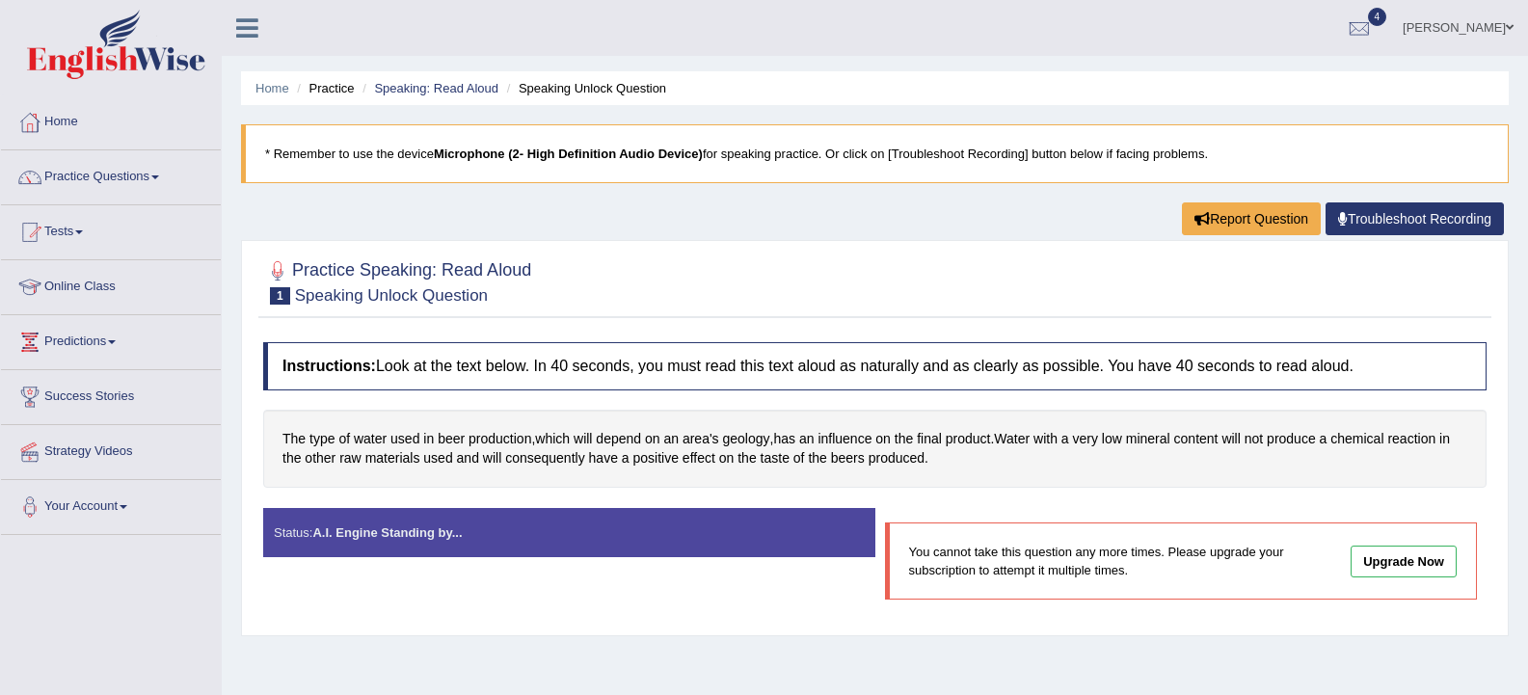
click at [449, 79] on li "Speaking: Read Aloud" at bounding box center [428, 88] width 141 height 18
click at [82, 179] on link "Practice Questions" at bounding box center [111, 174] width 220 height 48
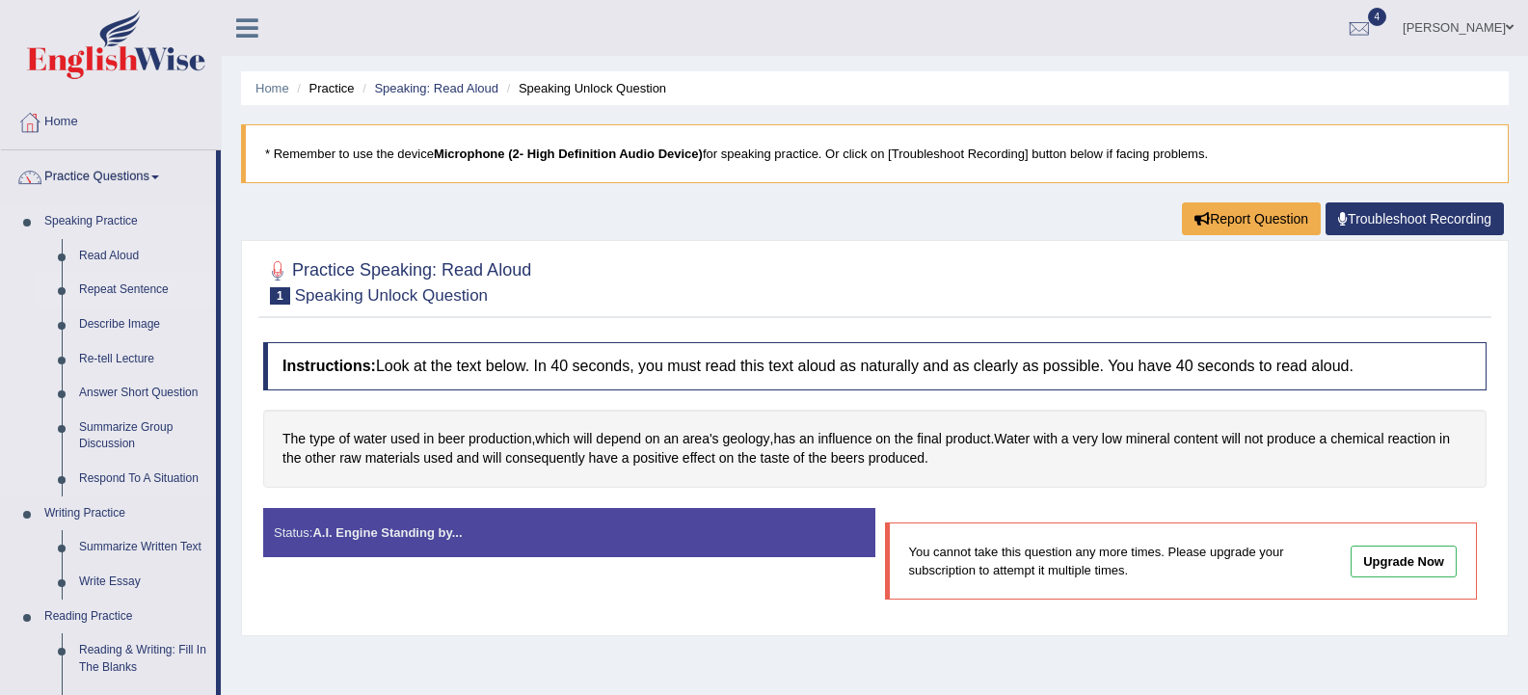
click at [118, 299] on link "Repeat Sentence" at bounding box center [143, 290] width 146 height 35
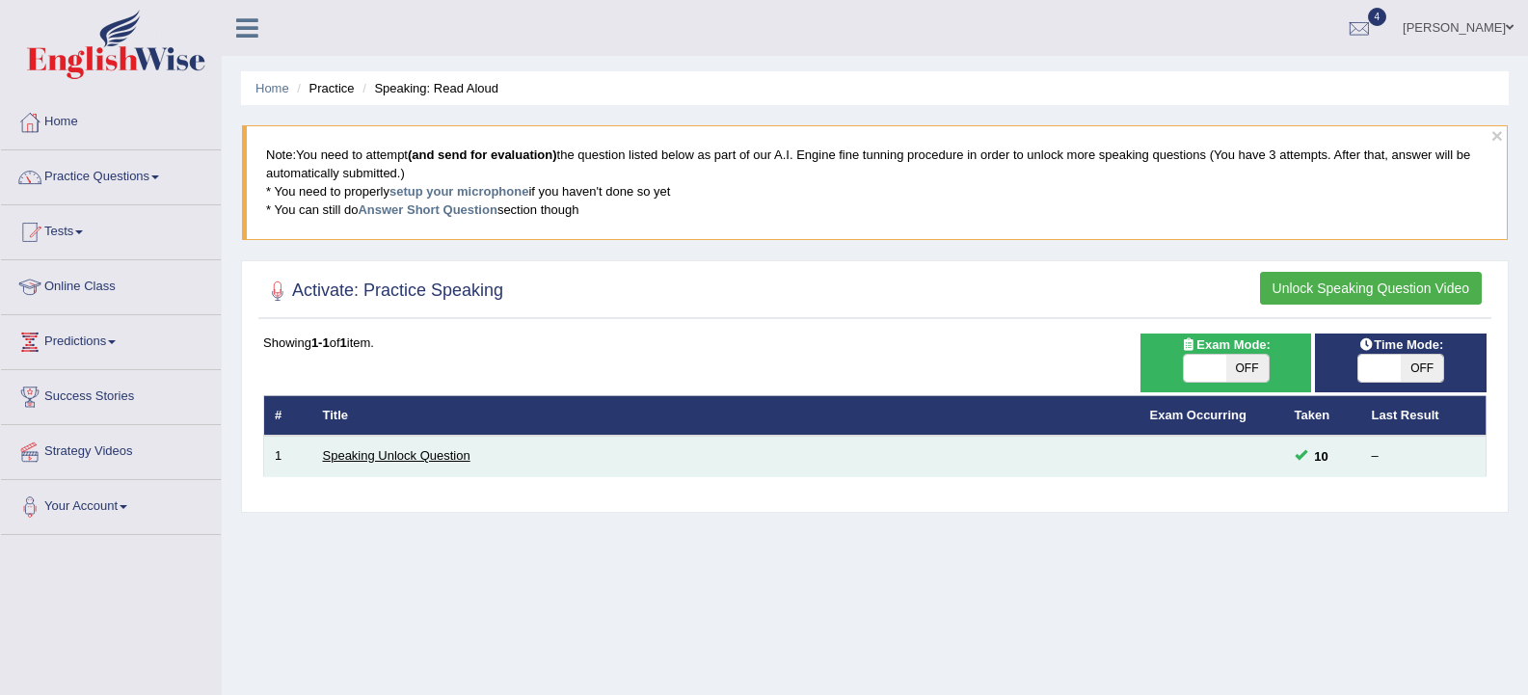
click at [364, 451] on link "Speaking Unlock Question" at bounding box center [396, 455] width 147 height 14
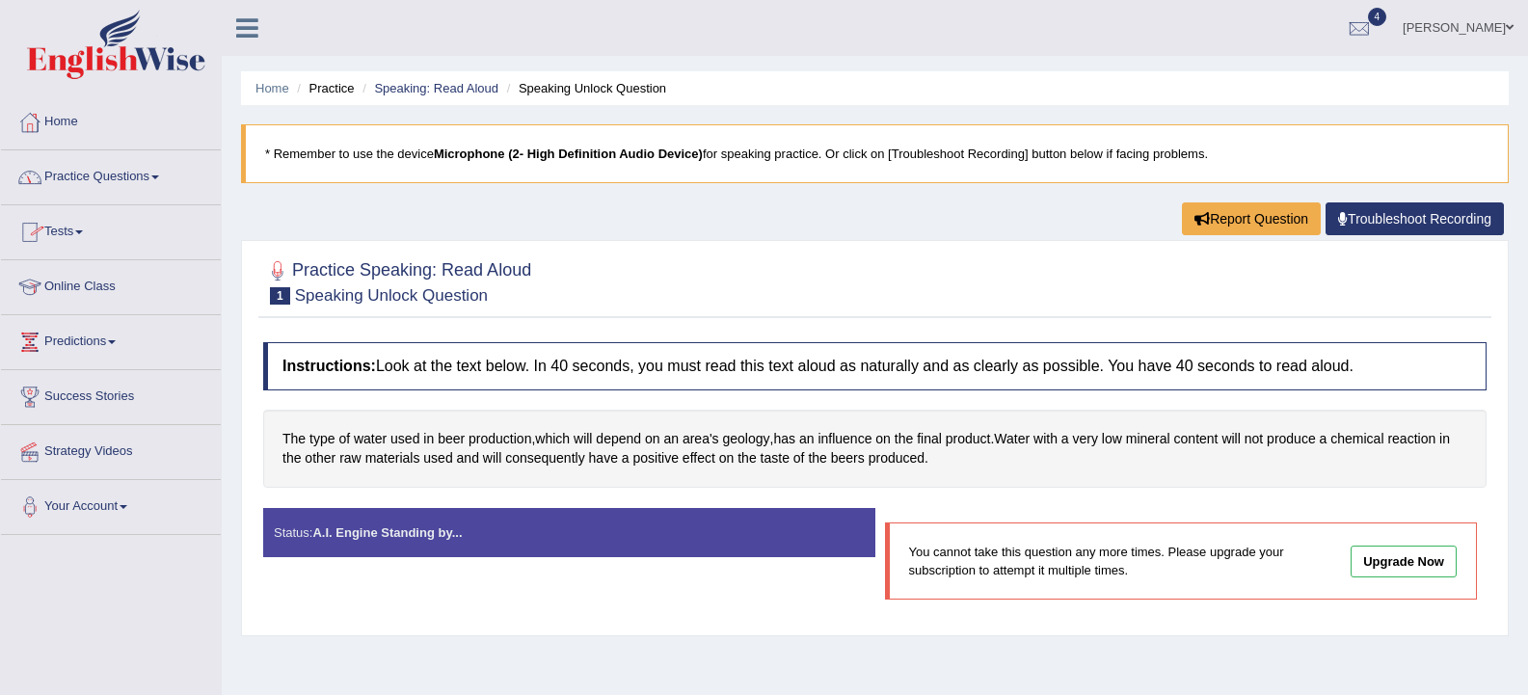
click at [82, 227] on link "Tests" at bounding box center [111, 229] width 220 height 48
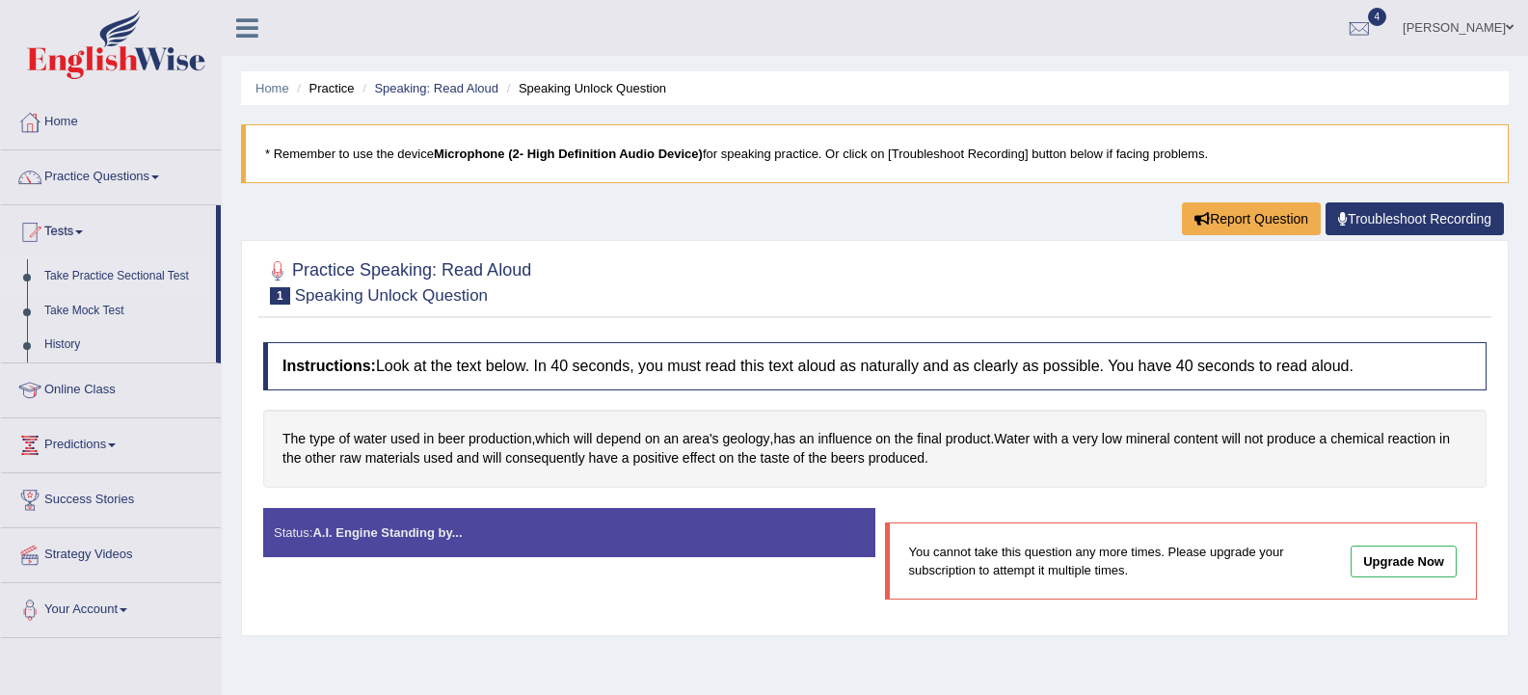
click at [116, 282] on link "Take Practice Sectional Test" at bounding box center [126, 276] width 180 height 35
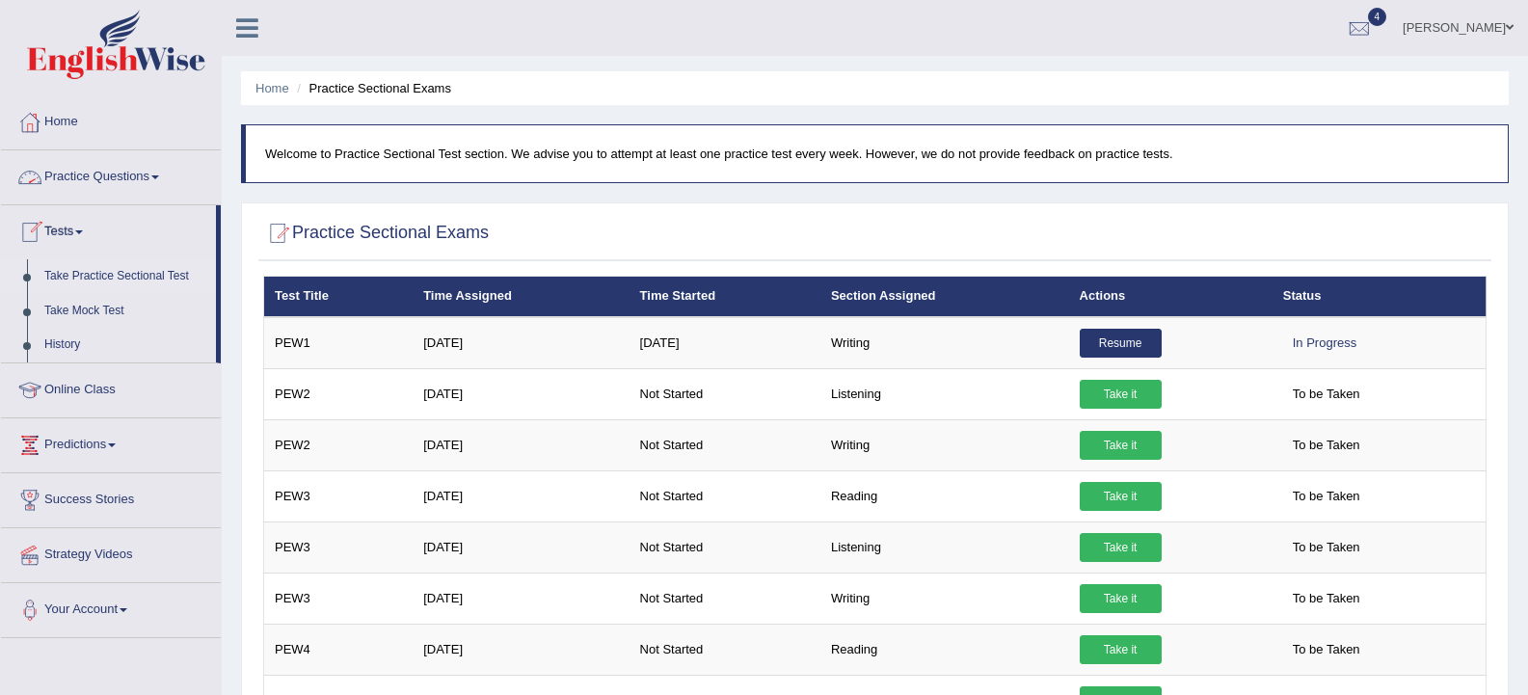
click at [139, 170] on link "Practice Questions" at bounding box center [111, 174] width 220 height 48
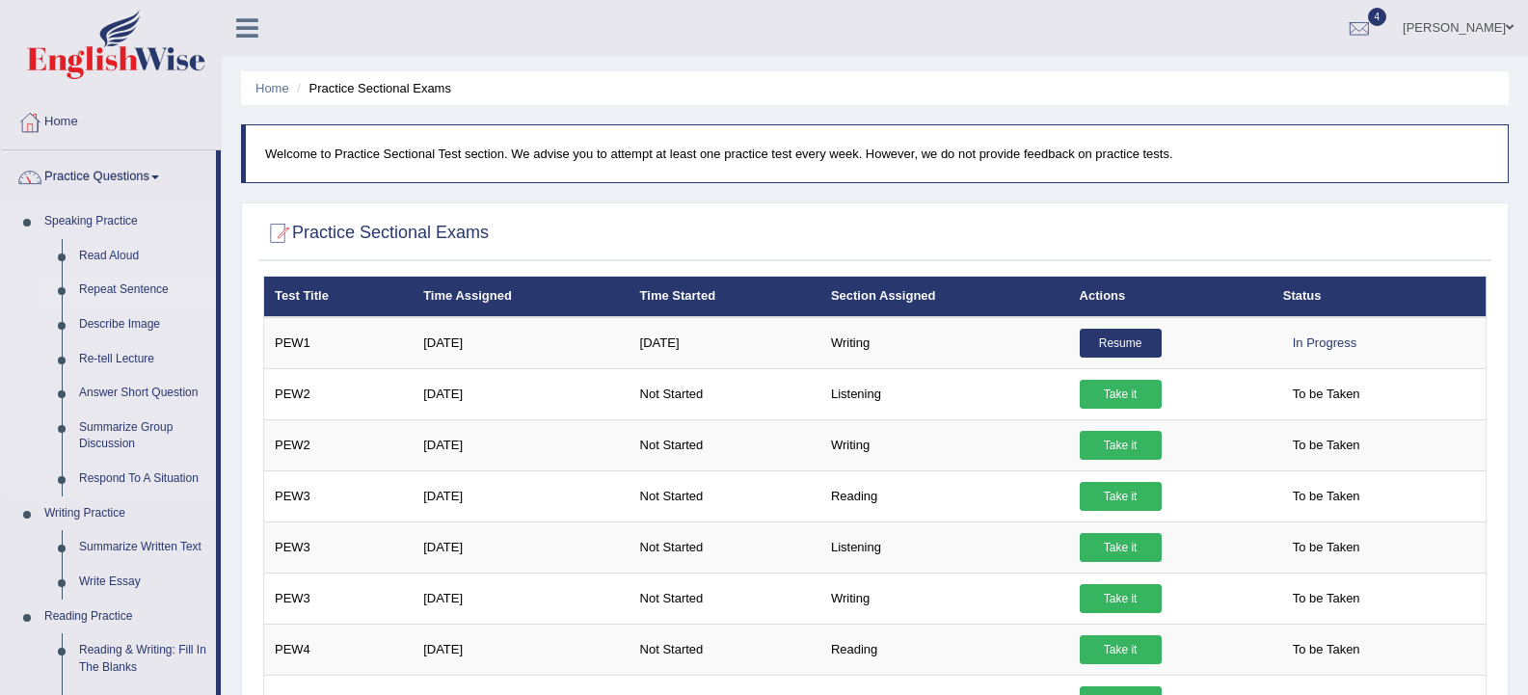
click at [112, 283] on link "Repeat Sentence" at bounding box center [143, 290] width 146 height 35
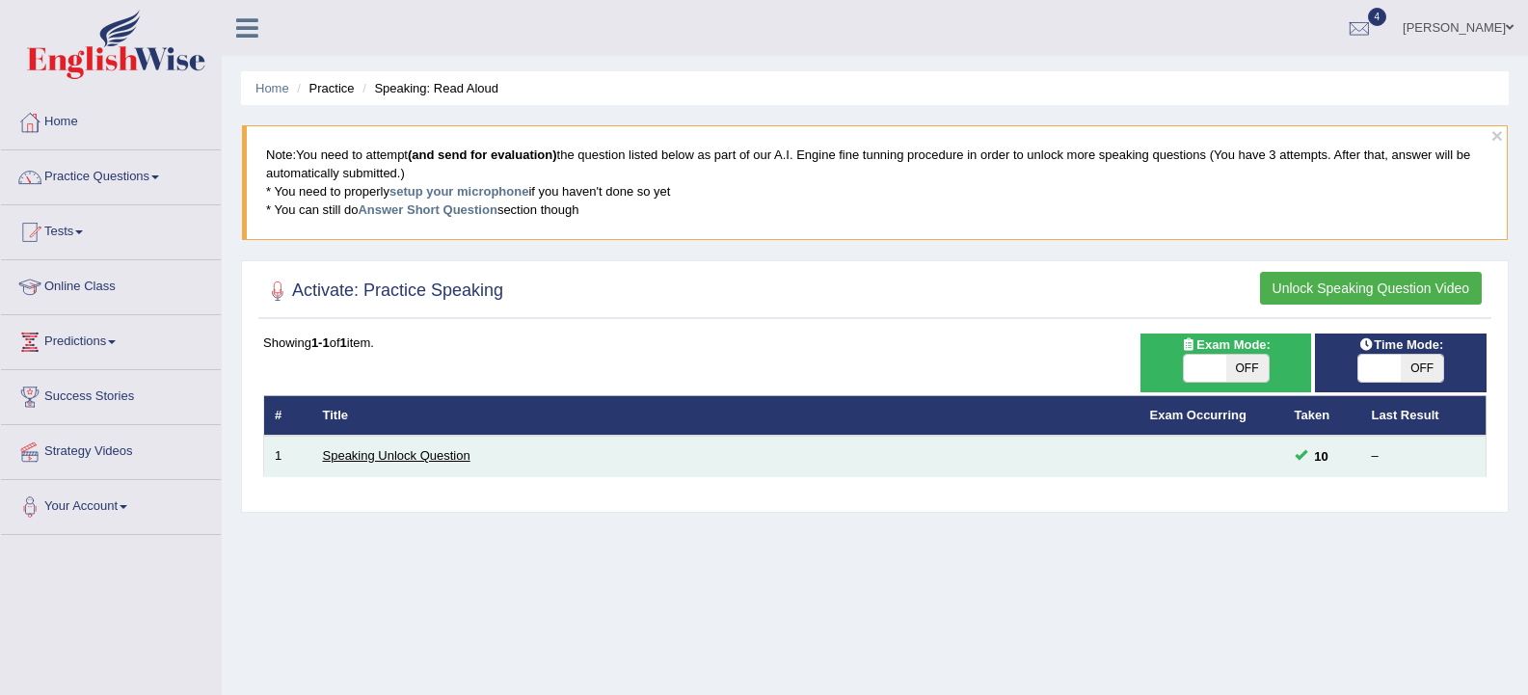
click at [375, 457] on link "Speaking Unlock Question" at bounding box center [396, 455] width 147 height 14
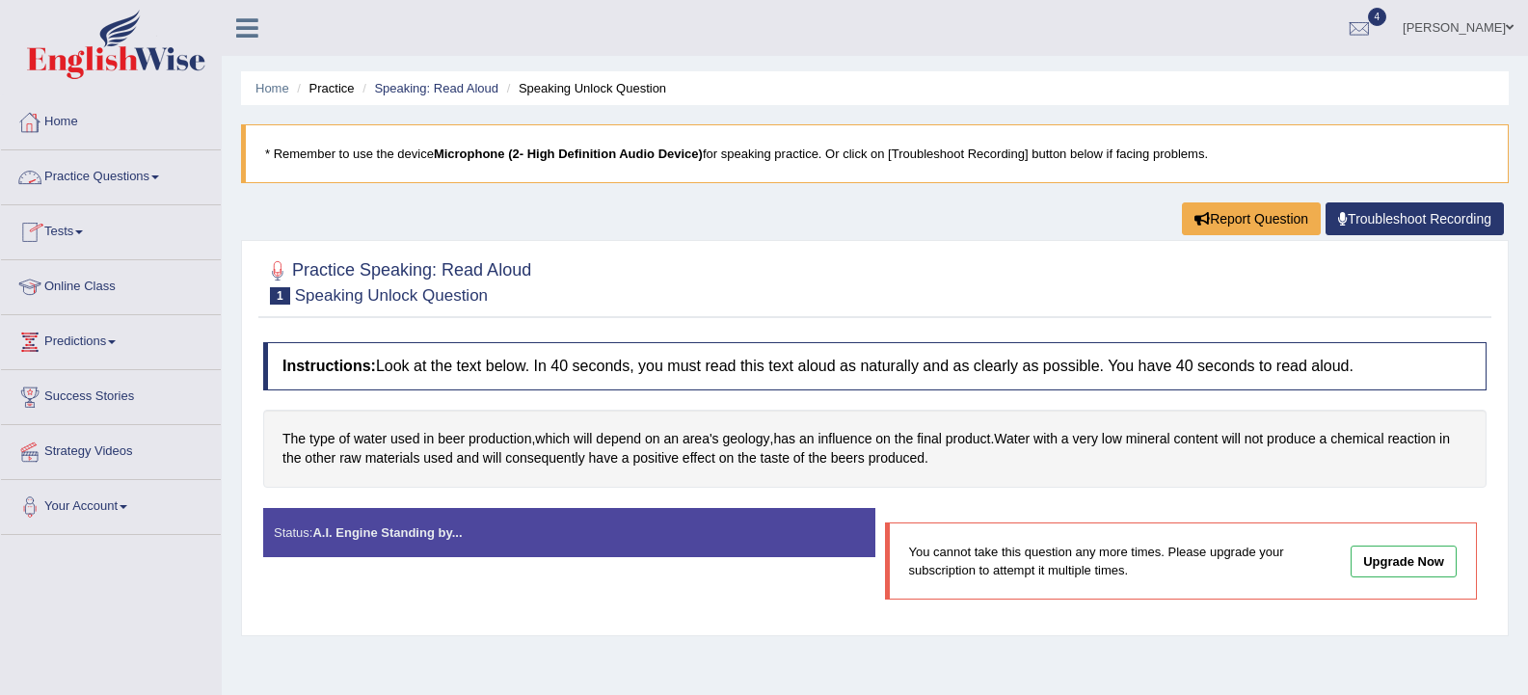
click at [93, 166] on link "Practice Questions" at bounding box center [111, 174] width 220 height 48
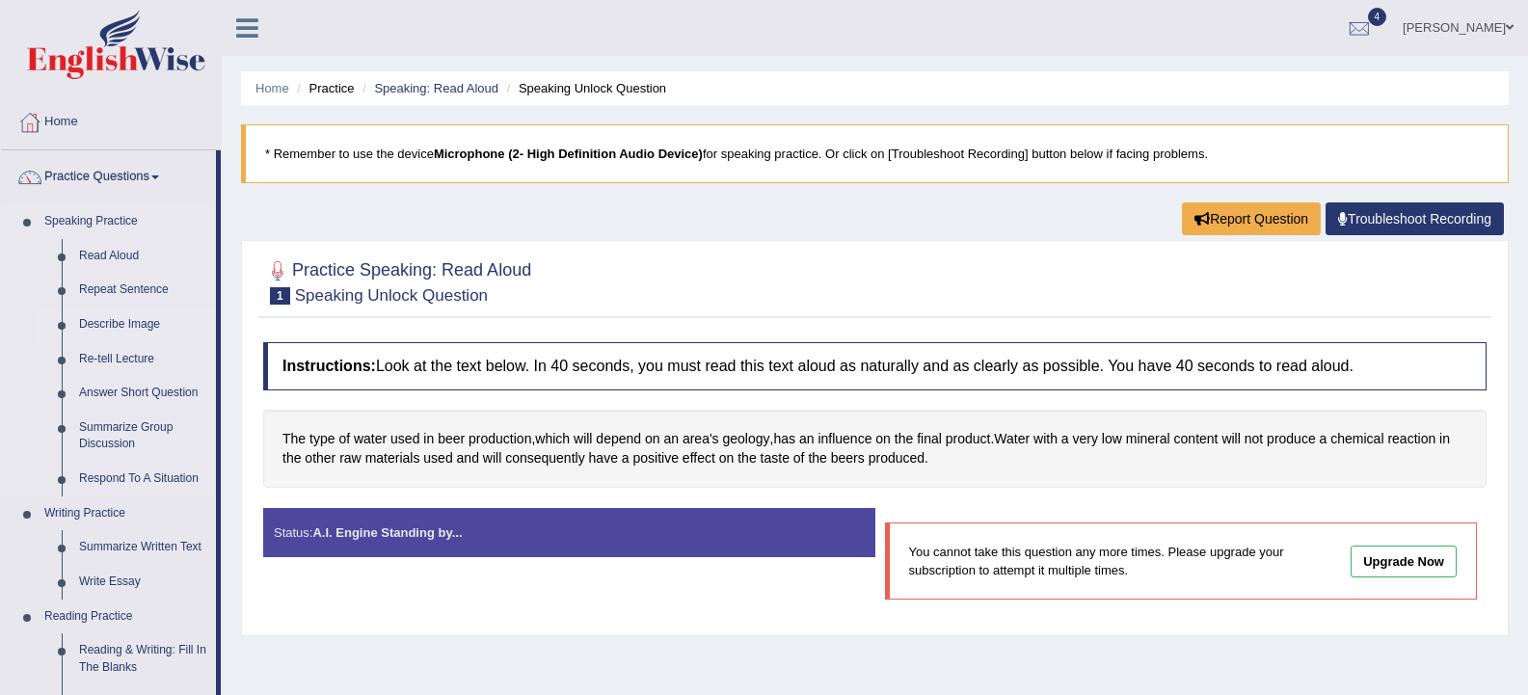
click at [116, 317] on link "Describe Image" at bounding box center [143, 324] width 146 height 35
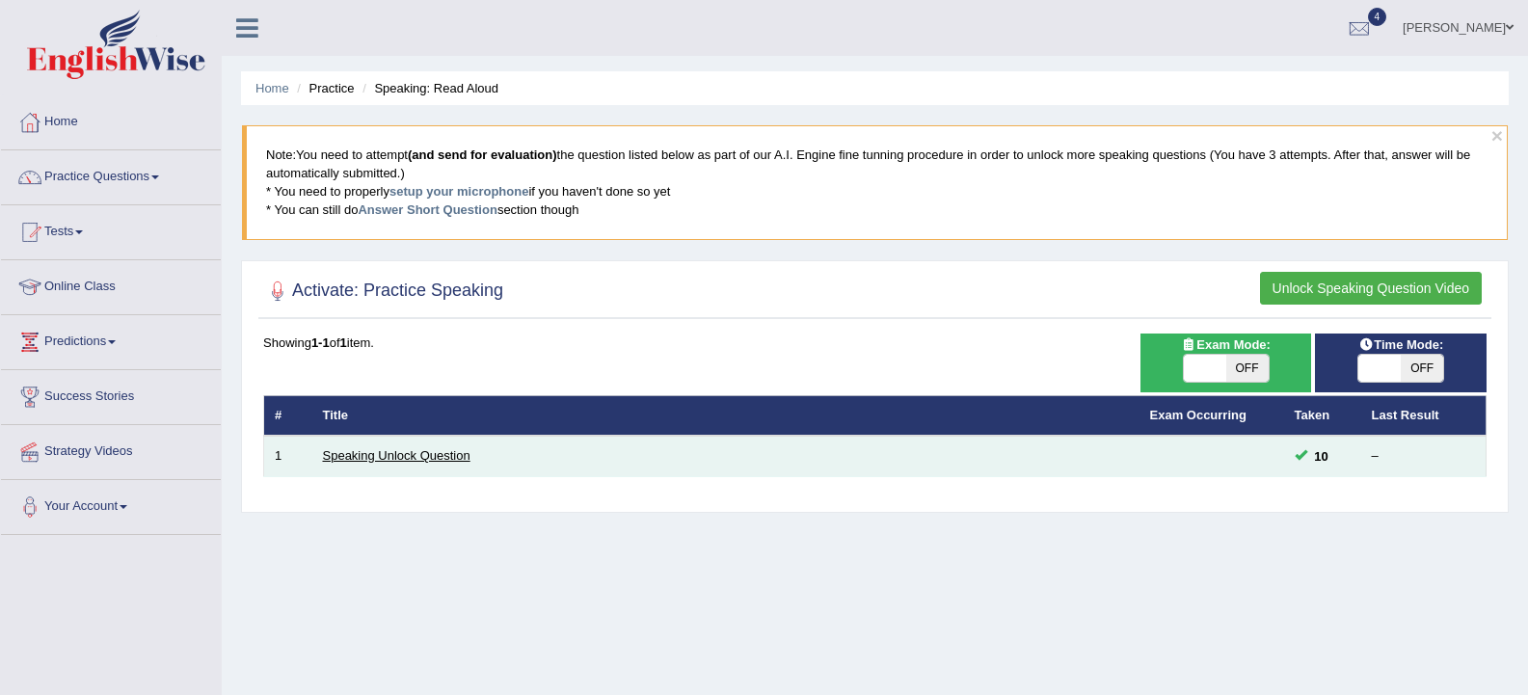
click at [417, 449] on link "Speaking Unlock Question" at bounding box center [396, 455] width 147 height 14
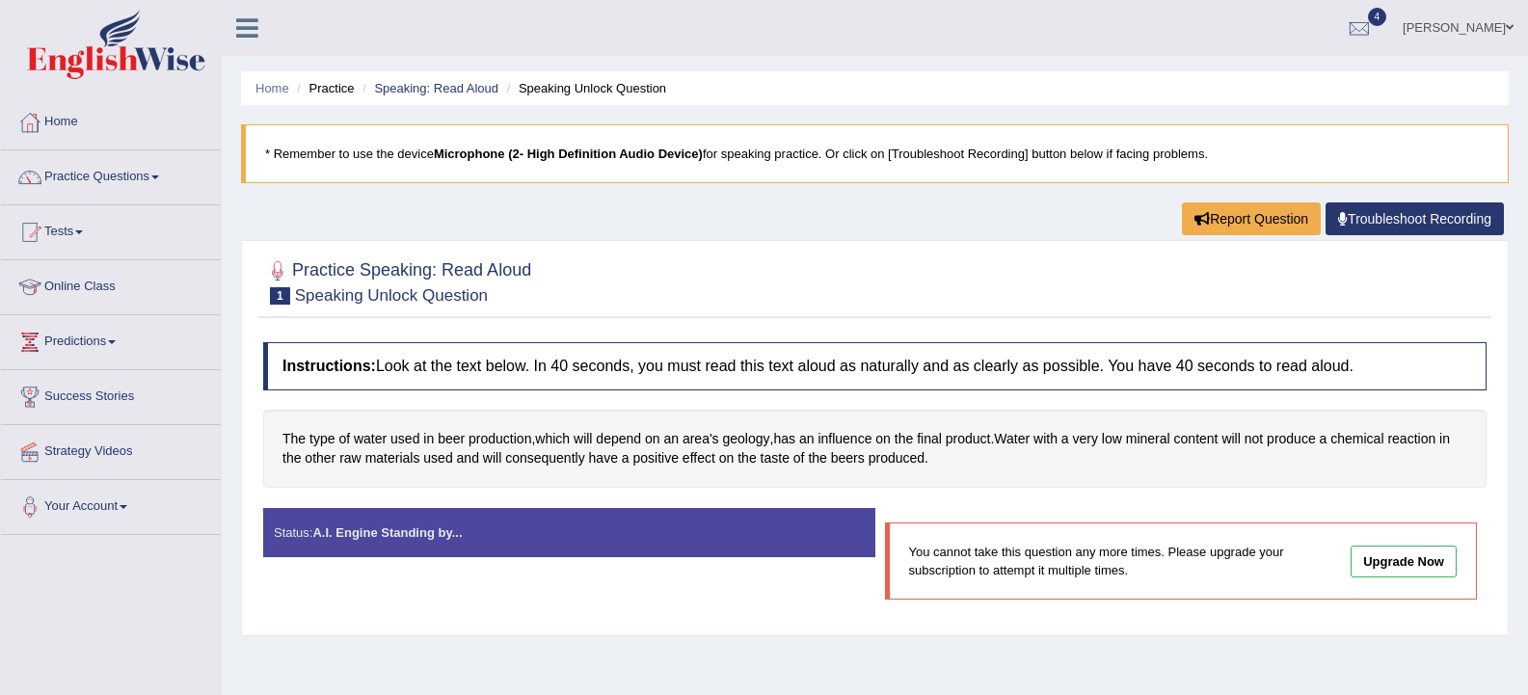
click at [71, 675] on div "Toggle navigation Home Practice Questions Speaking Practice Read Aloud Repeat S…" at bounding box center [764, 501] width 1528 height 1002
click at [30, 277] on div at bounding box center [29, 287] width 29 height 29
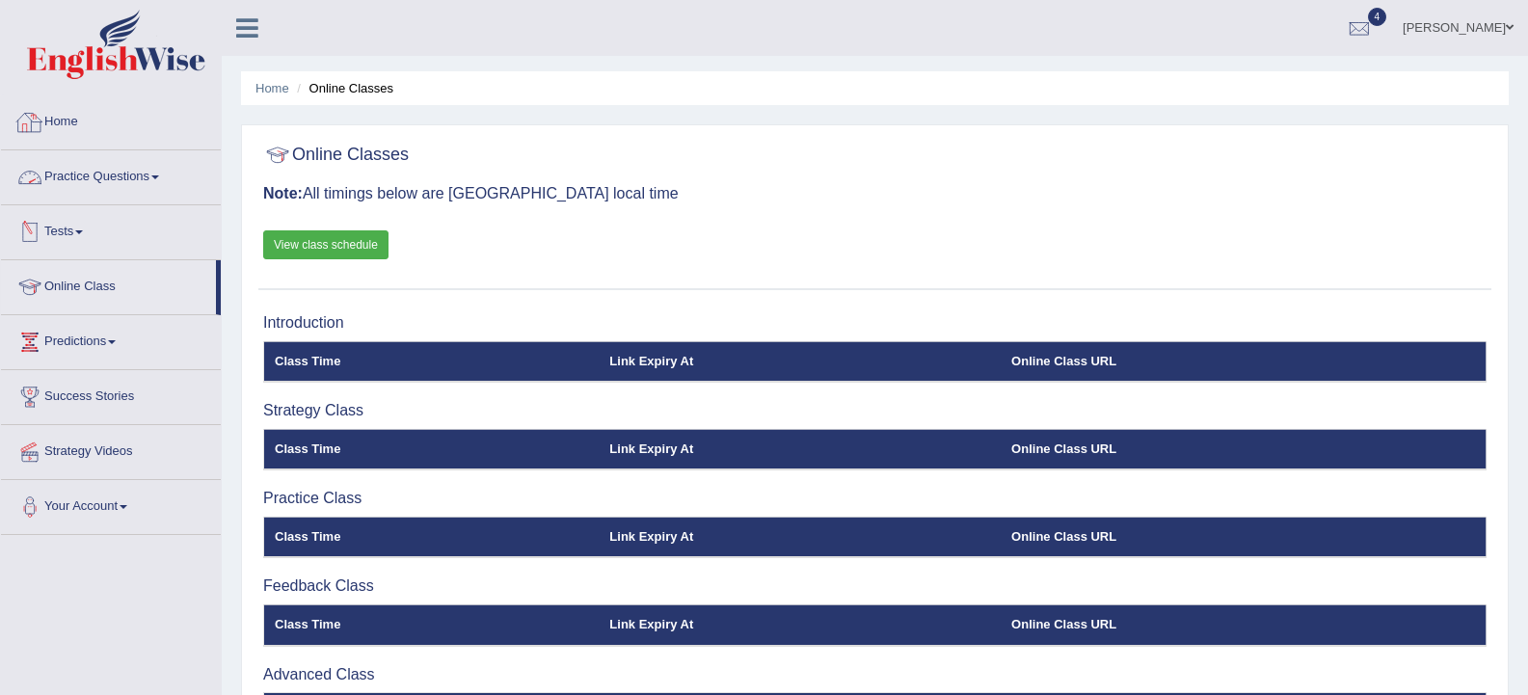
click at [79, 130] on link "Home" at bounding box center [111, 119] width 220 height 48
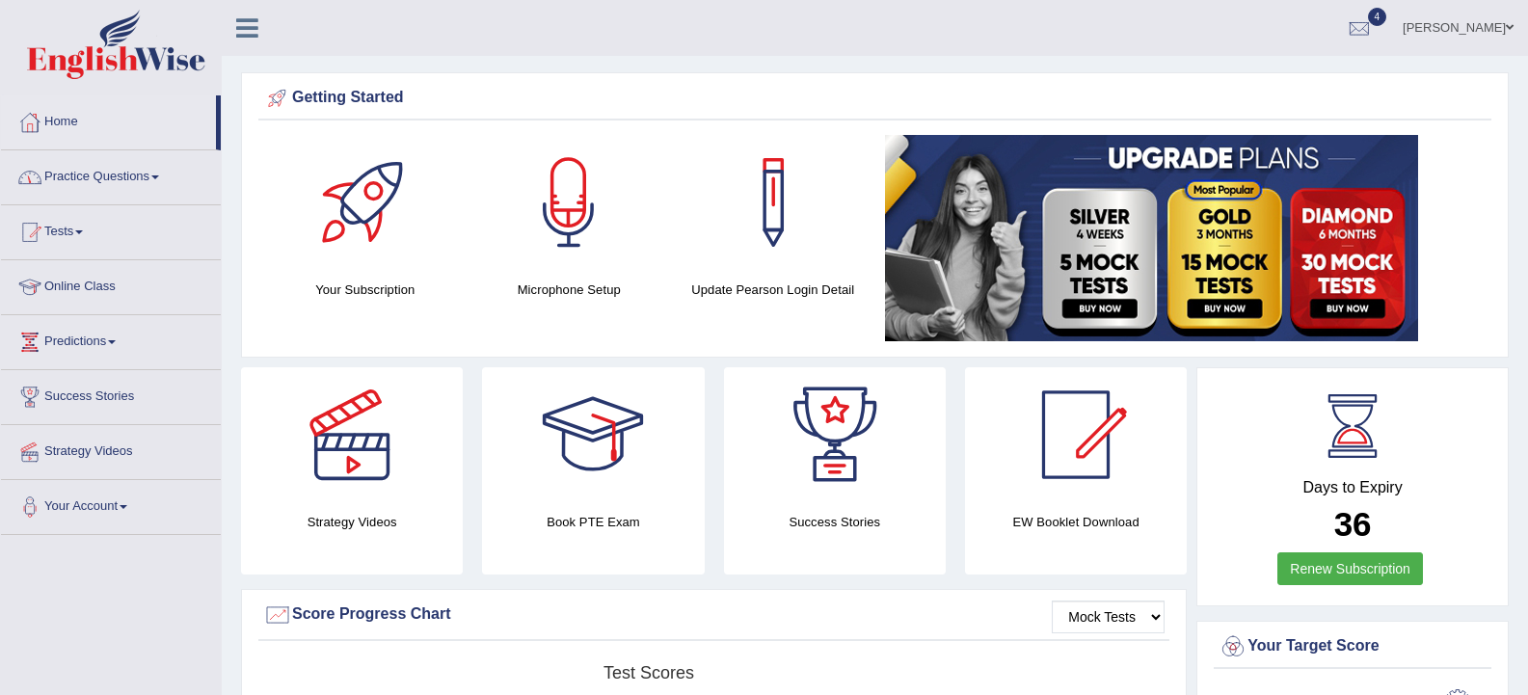
click at [359, 290] on h4 "Your Subscription" at bounding box center [365, 290] width 185 height 20
click at [360, 225] on div at bounding box center [365, 202] width 135 height 135
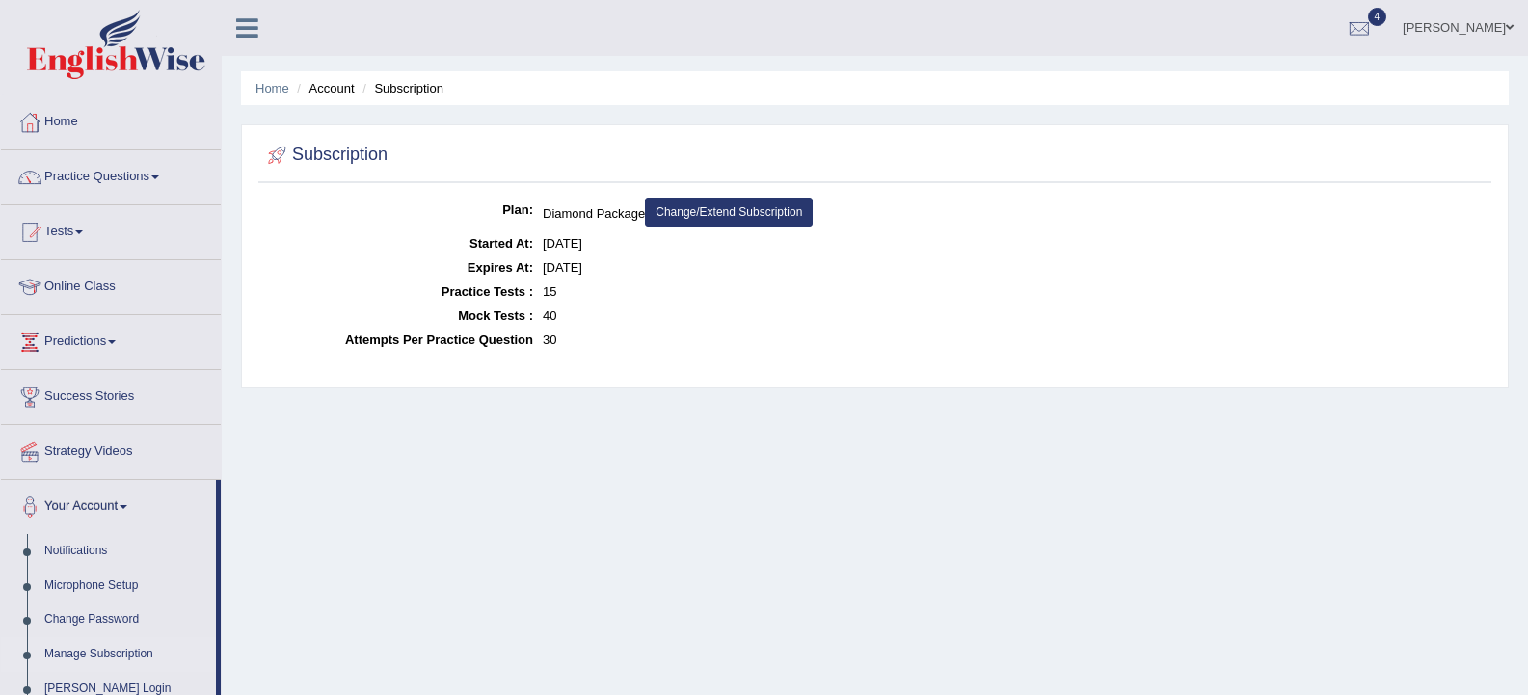
click at [579, 585] on div "Home Account Subscription Subscription Plan: Diamond Package Change/Extend Subs…" at bounding box center [875, 482] width 1306 height 964
click at [75, 130] on link "Home" at bounding box center [111, 119] width 220 height 48
